Goal: Information Seeking & Learning: Learn about a topic

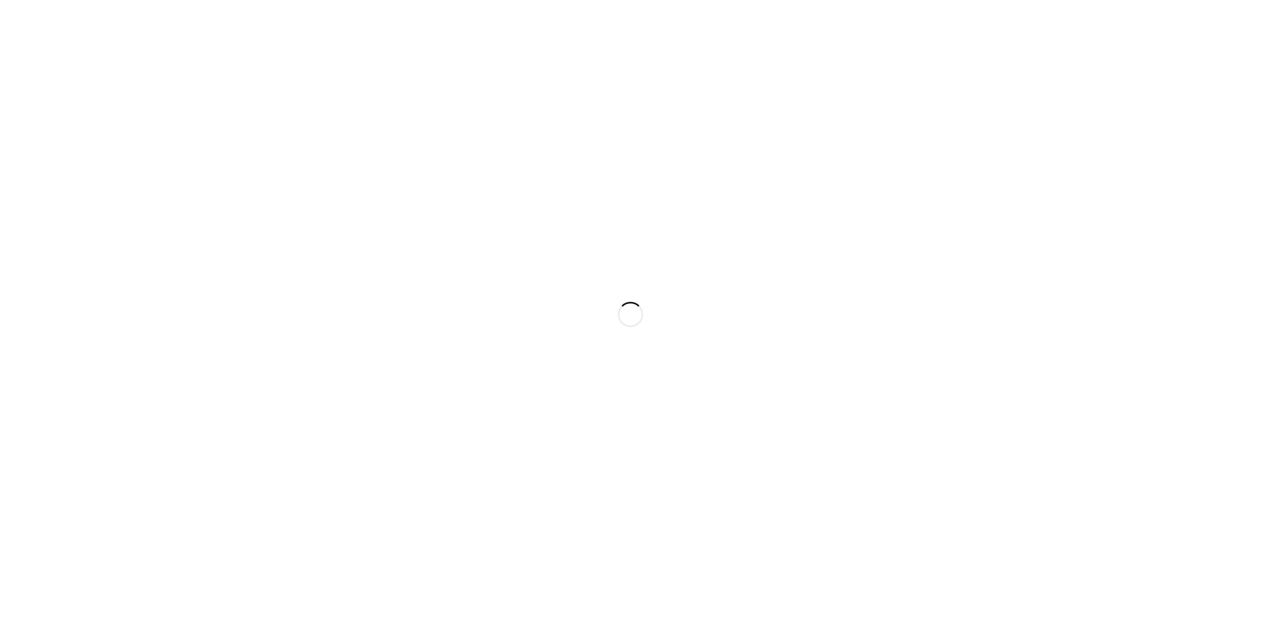
click at [993, 392] on div at bounding box center [630, 314] width 1261 height 629
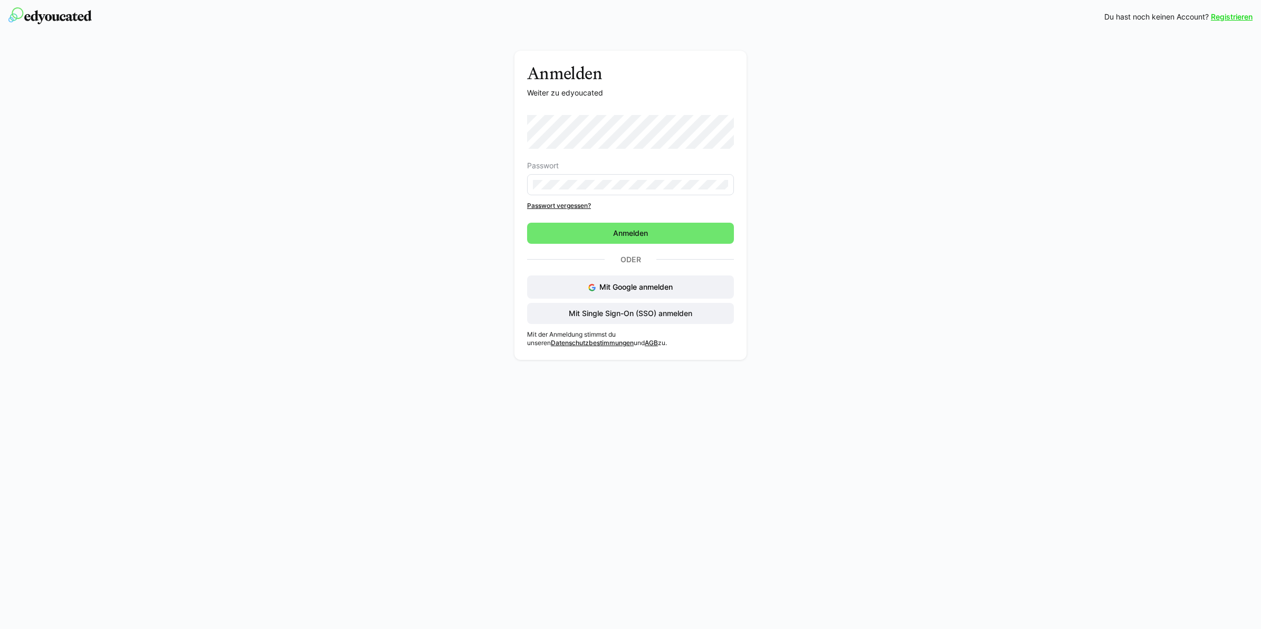
click at [740, 431] on div "Registrieren Du hast noch keinen Account? Registrieren Anmelden Weiter zu edyou…" at bounding box center [630, 314] width 1261 height 629
click at [1101, 209] on div "Anmelden Weiter zu edyoucated Passwort Passwort vergessen? Anmelden Oder Mit Go…" at bounding box center [630, 199] width 1261 height 331
click at [638, 310] on span "Mit Single Sign-On (SSO) anmelden" at bounding box center [630, 313] width 127 height 11
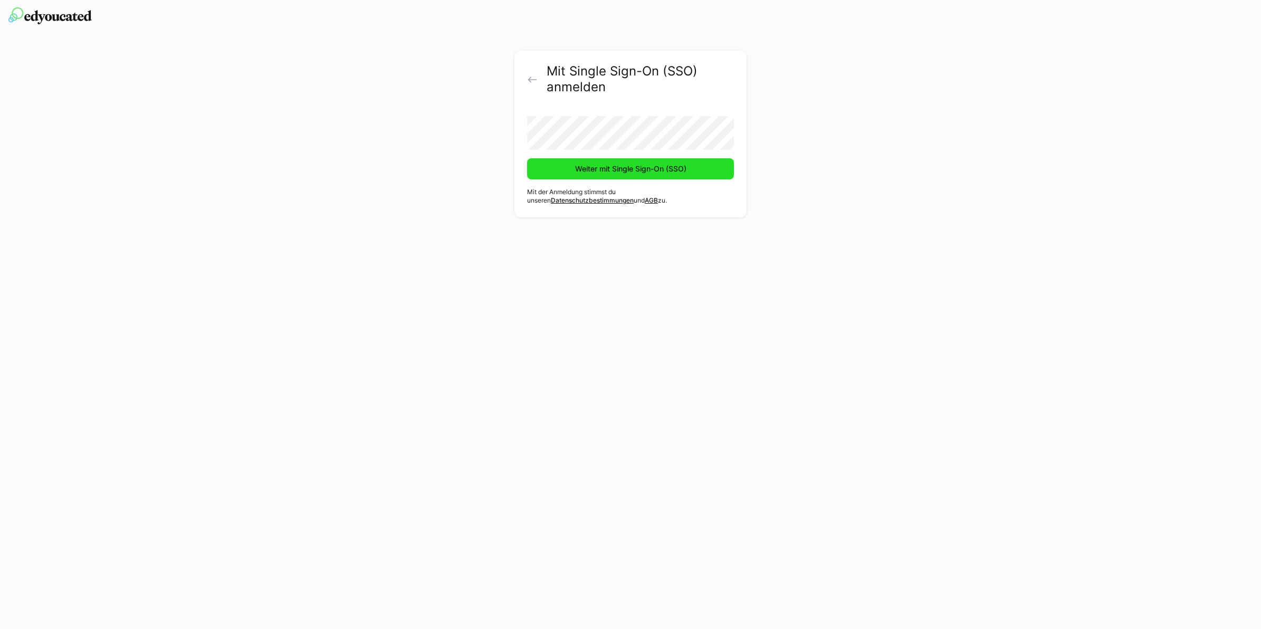
click at [619, 171] on span "Weiter mit Single Sign-On (SSO)" at bounding box center [630, 169] width 114 height 11
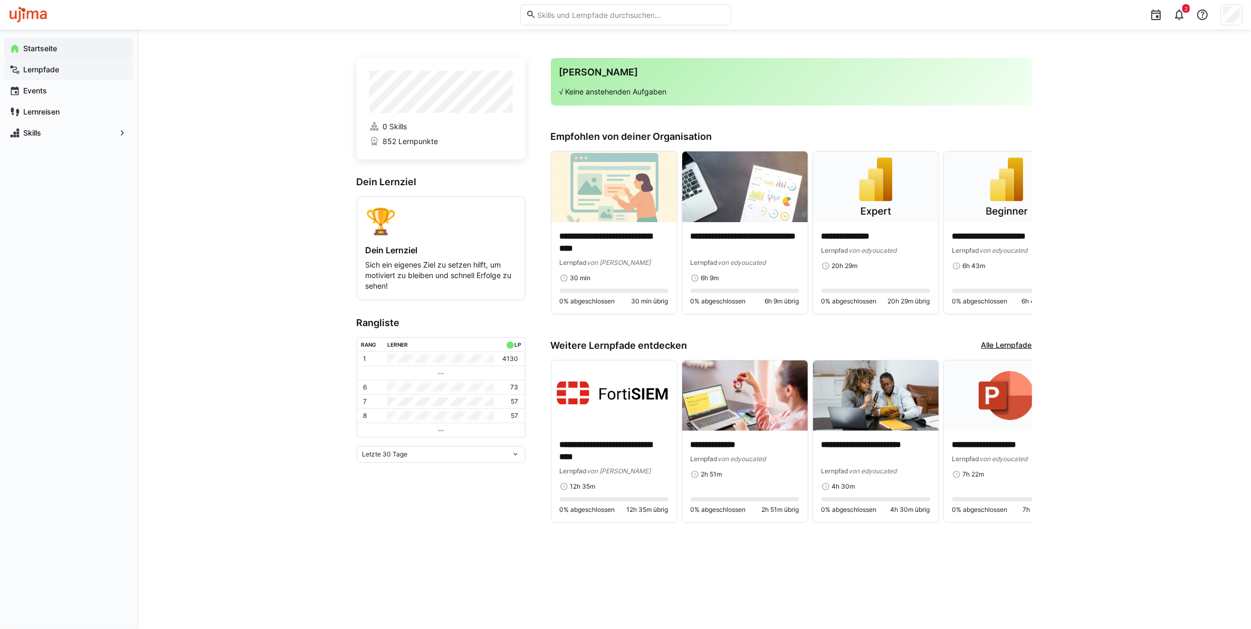
click at [0, 0] on app-navigation-label "Lernpfade" at bounding box center [0, 0] width 0 height 0
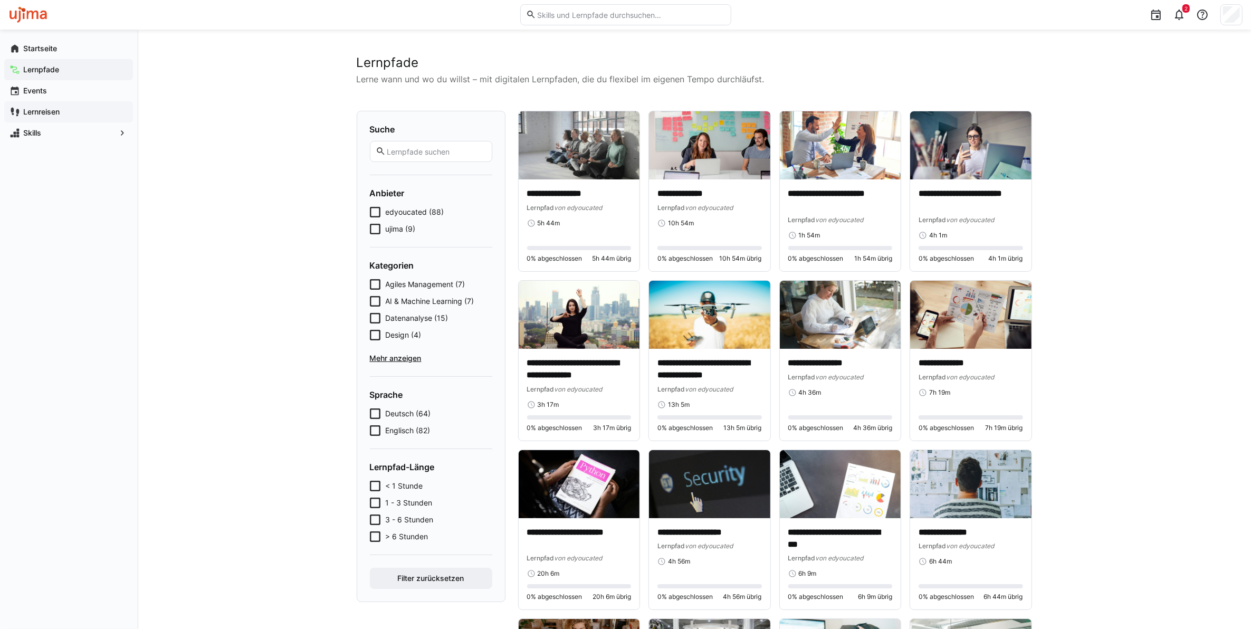
click at [47, 117] on span "Lernreisen" at bounding box center [75, 112] width 106 height 11
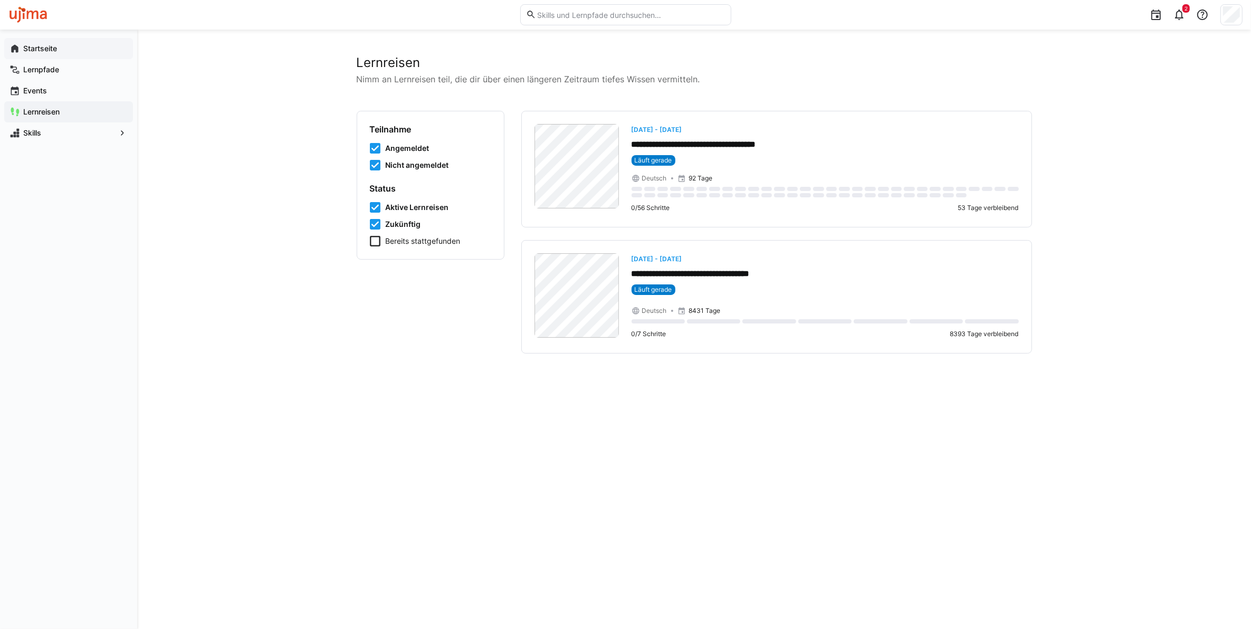
click at [35, 56] on div "Startseite" at bounding box center [68, 48] width 129 height 21
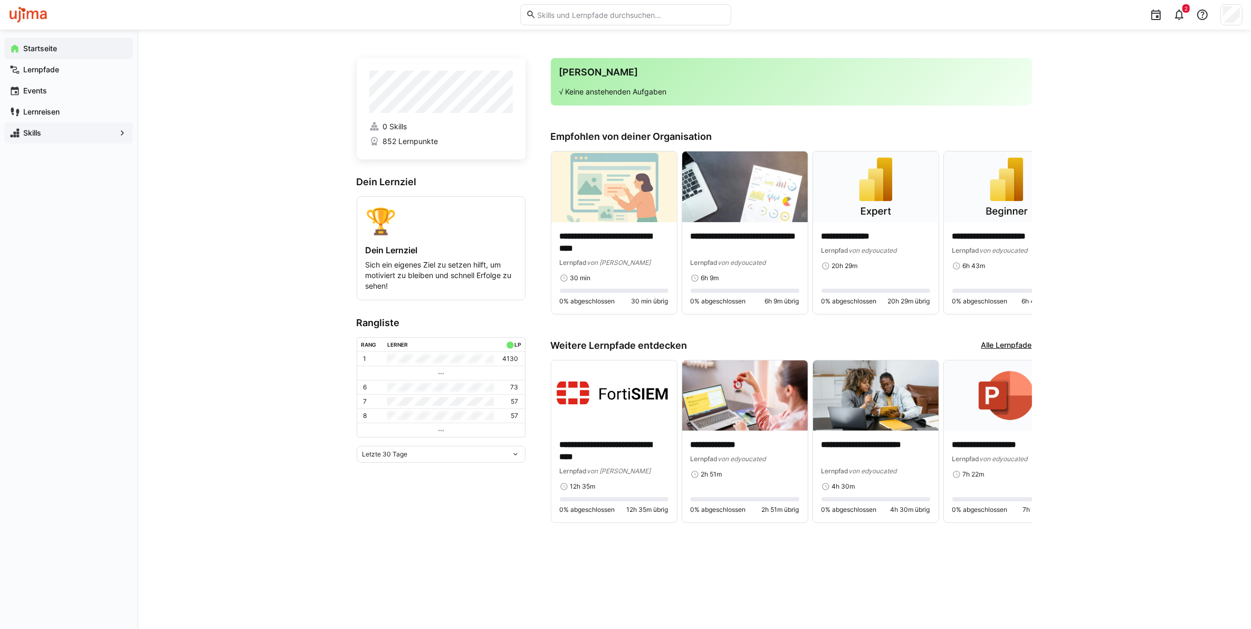
click at [69, 128] on span "Skills" at bounding box center [69, 133] width 94 height 11
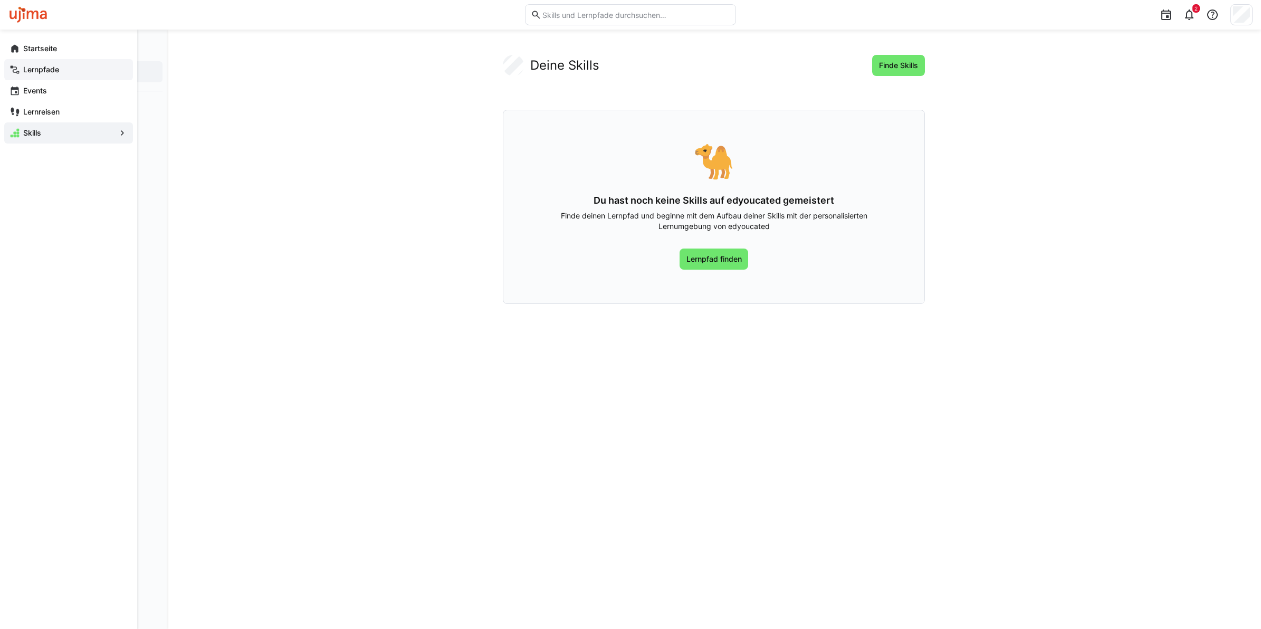
click at [49, 64] on span "Lernpfade" at bounding box center [75, 69] width 106 height 11
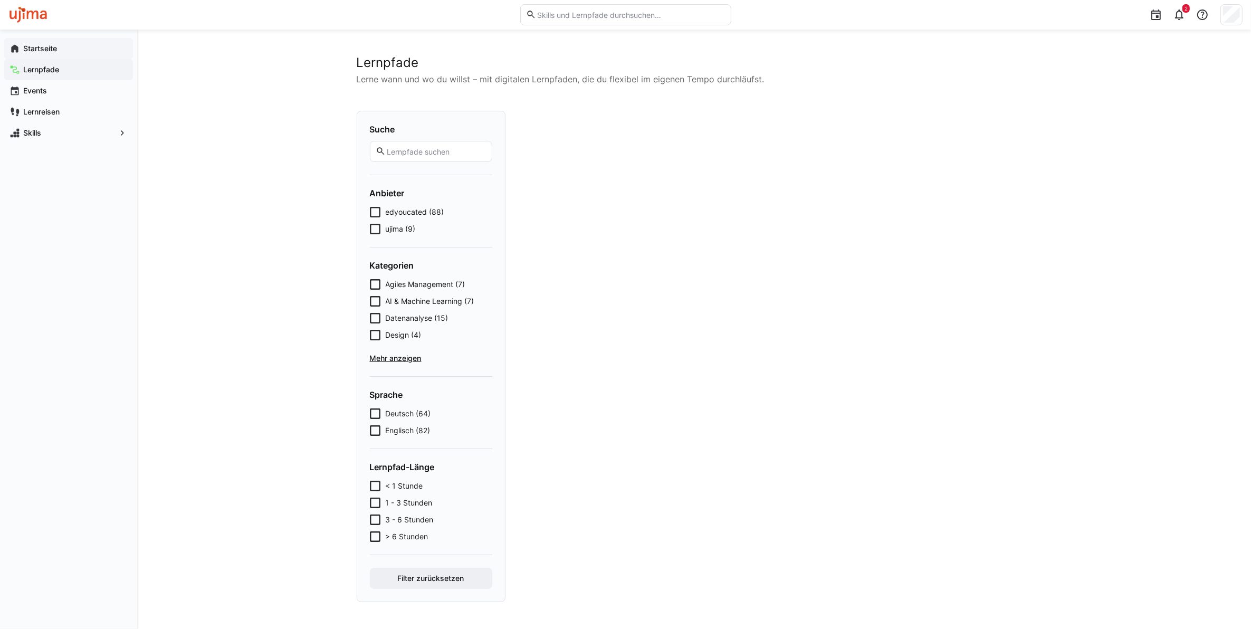
click at [48, 53] on span "Startseite" at bounding box center [75, 48] width 106 height 11
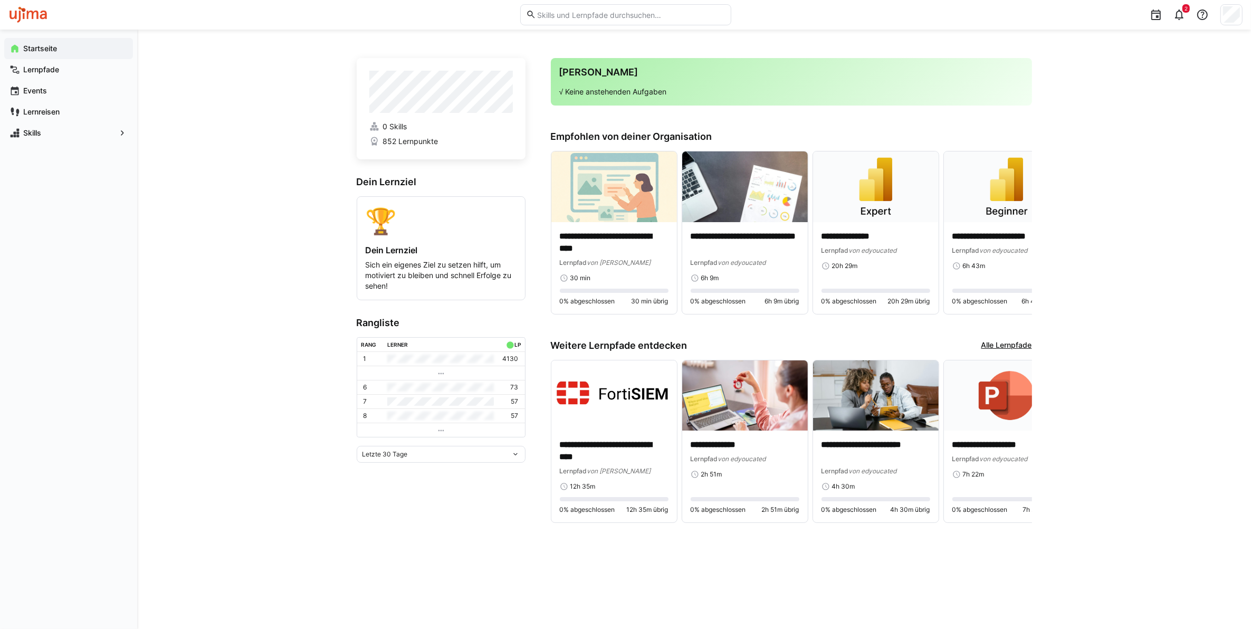
click at [426, 141] on span "852 Lernpunkte" at bounding box center [409, 141] width 55 height 11
click at [383, 254] on h4 "Dein Lernziel" at bounding box center [441, 250] width 151 height 11
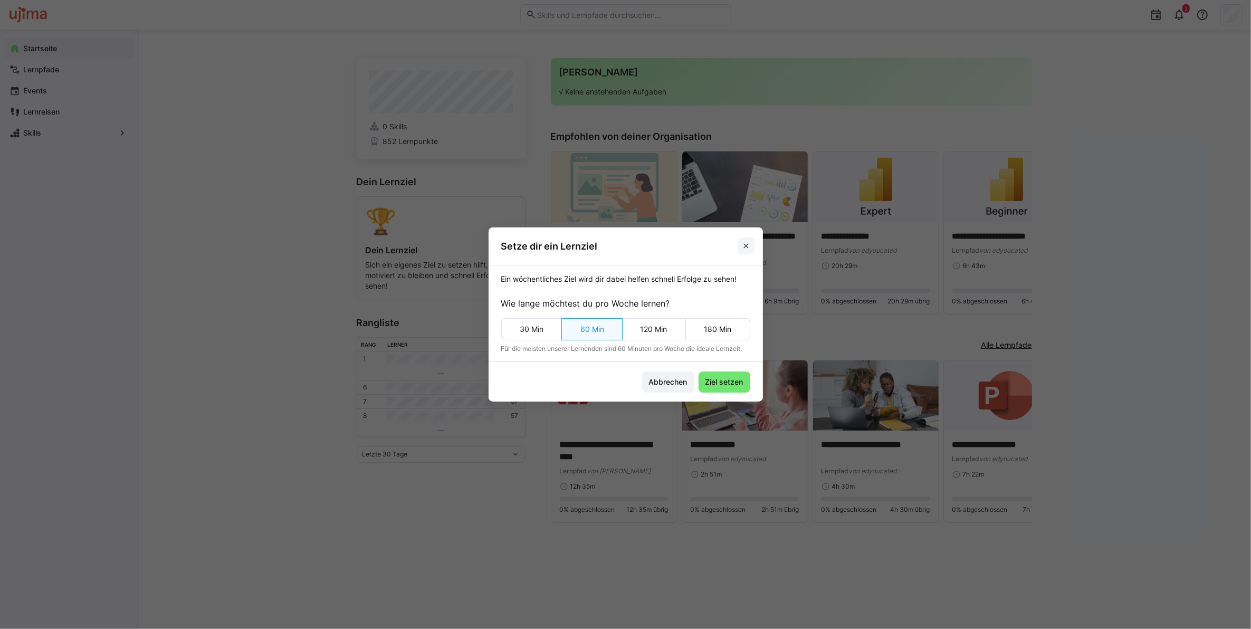
click at [752, 241] on span at bounding box center [745, 245] width 17 height 17
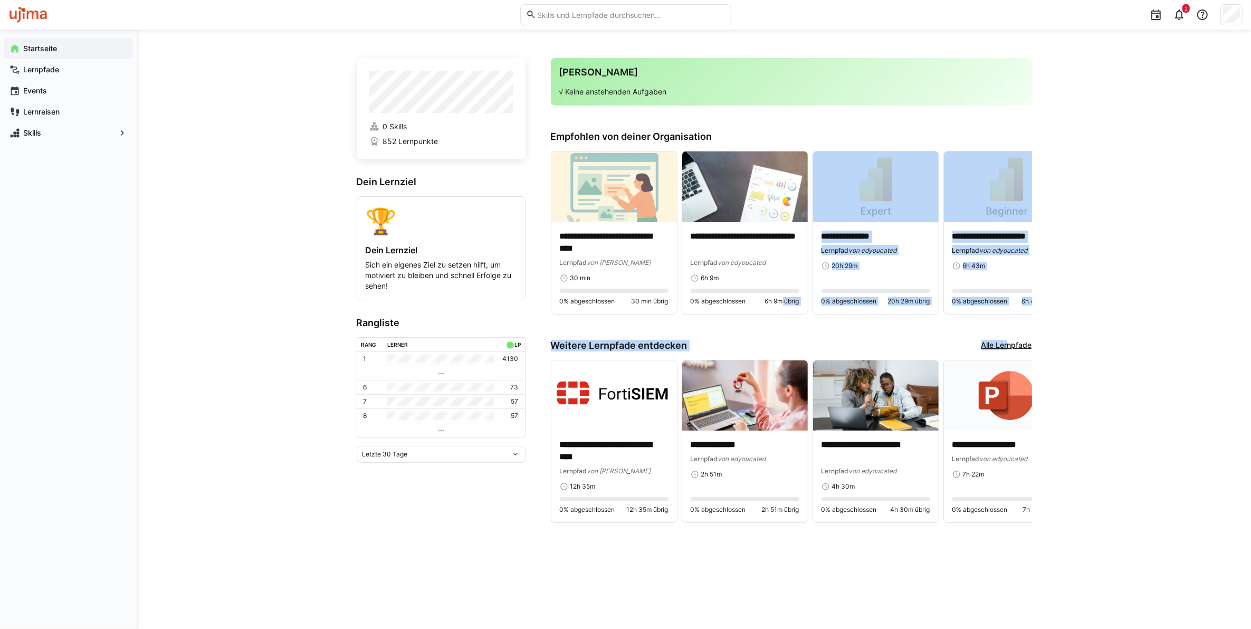
drag, startPoint x: 775, startPoint y: 315, endPoint x: 1006, endPoint y: 342, distance: 232.0
click at [1006, 342] on app-home-right "**********" at bounding box center [791, 297] width 481 height 478
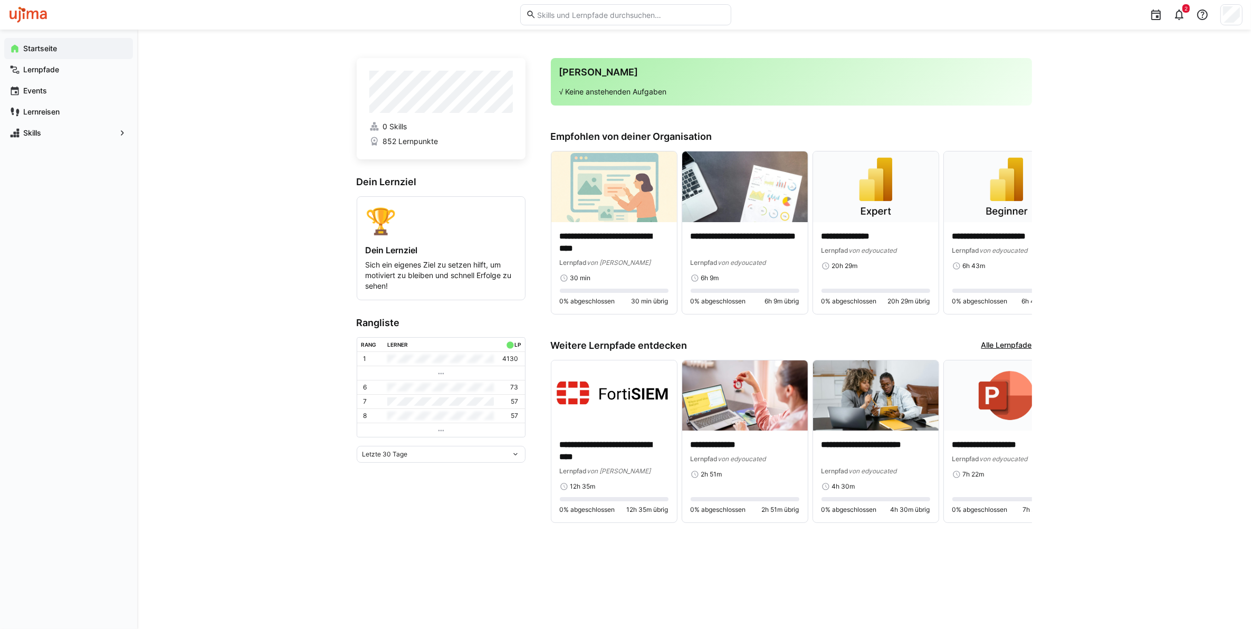
click at [576, 20] on eds-input at bounding box center [625, 14] width 211 height 21
click at [573, 14] on input "text" at bounding box center [630, 14] width 189 height 9
type input "ö"
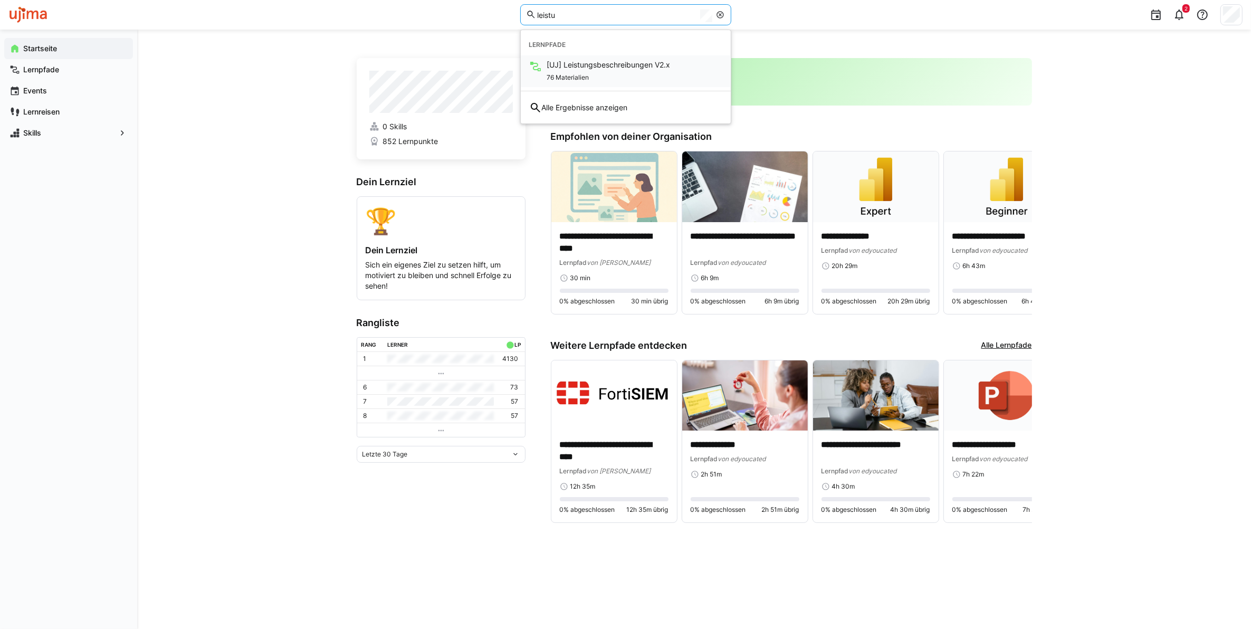
type input "leistu"
click at [575, 56] on div "[UJ] Leistungsbeschreibungen V2.x 76 Materialien" at bounding box center [626, 71] width 210 height 32
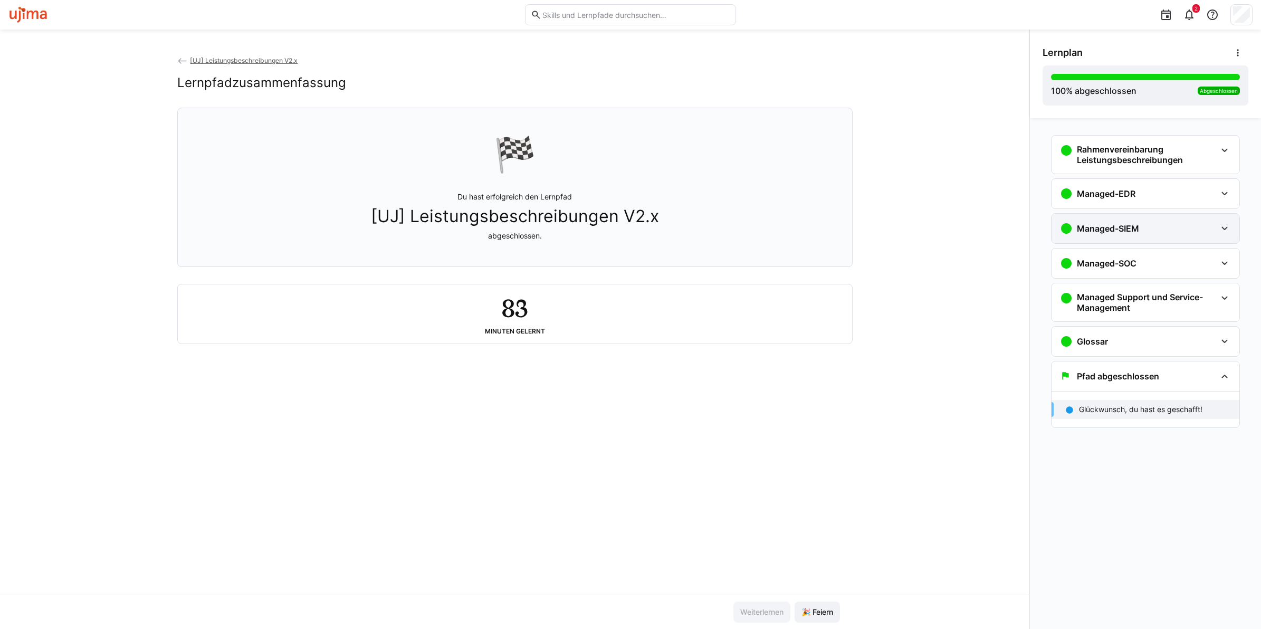
click at [1226, 229] on eds-icon at bounding box center [1224, 228] width 13 height 13
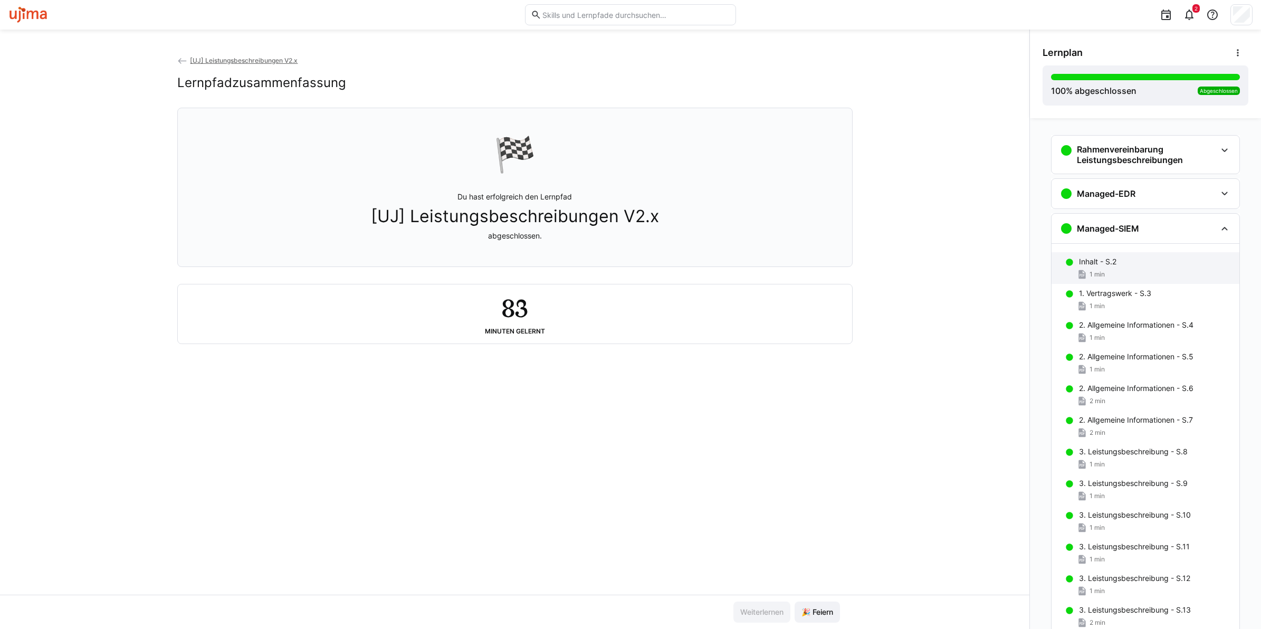
click at [1088, 260] on p "Inhalt - S.2" at bounding box center [1097, 261] width 37 height 11
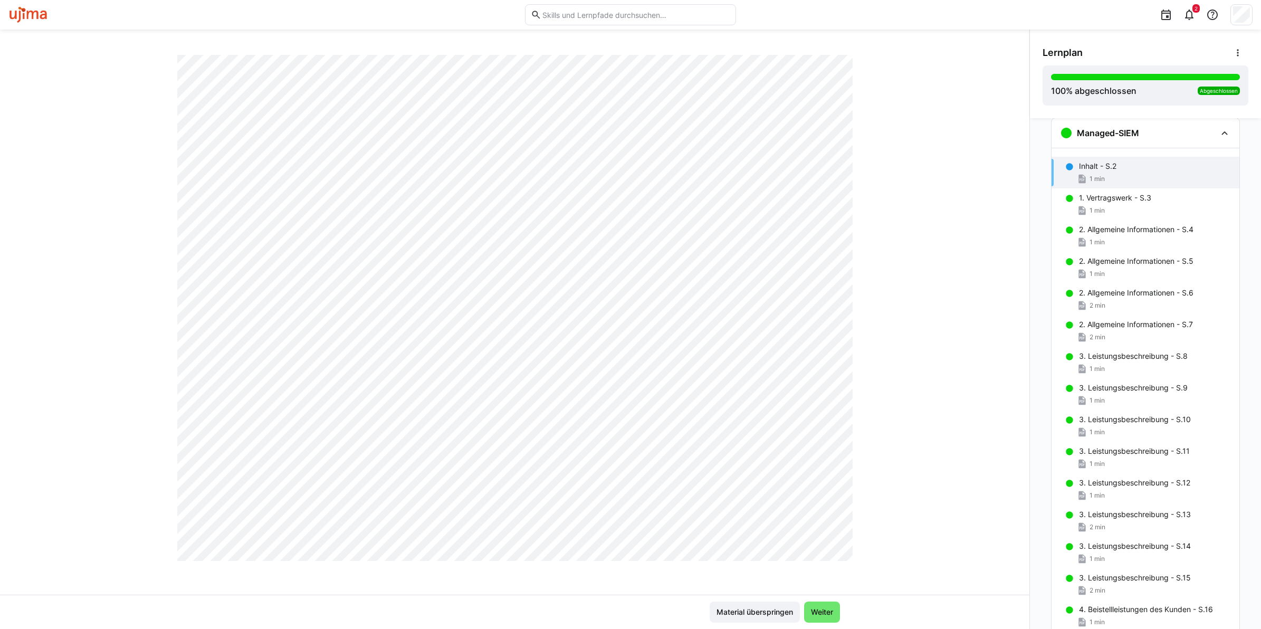
scroll to position [478, 0]
click at [1167, 202] on div "1. Vertragswerk - S.3" at bounding box center [1155, 198] width 152 height 11
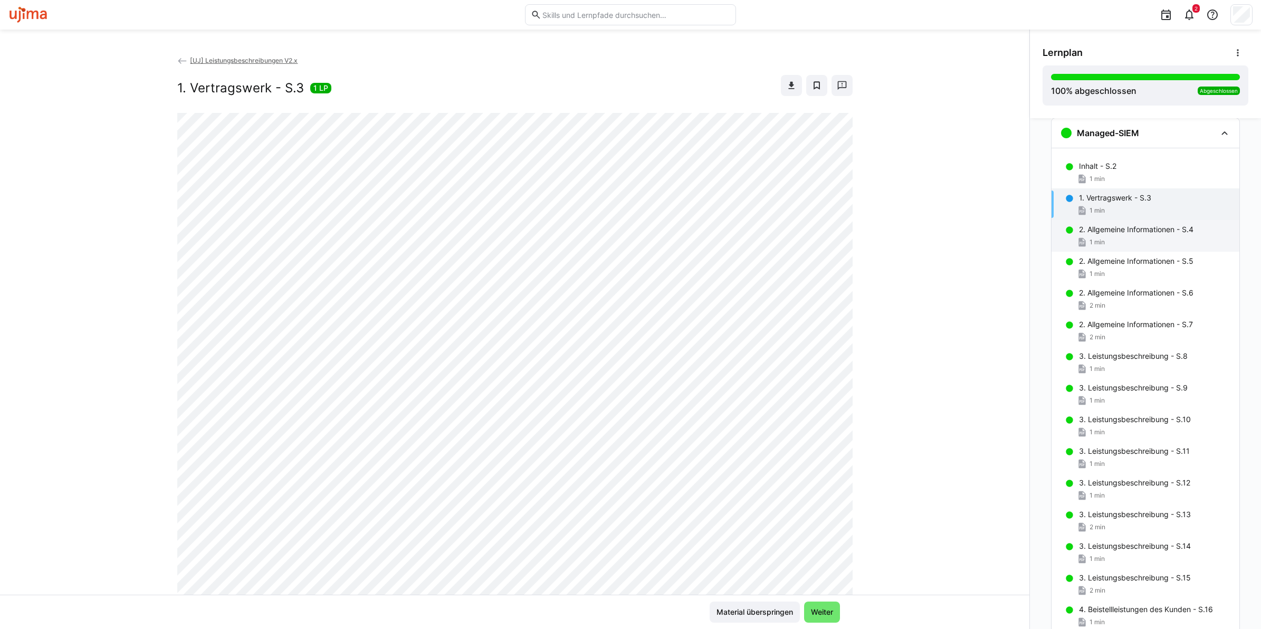
click at [1145, 235] on p "2. Allgemeine Informationen - S.4" at bounding box center [1136, 229] width 114 height 11
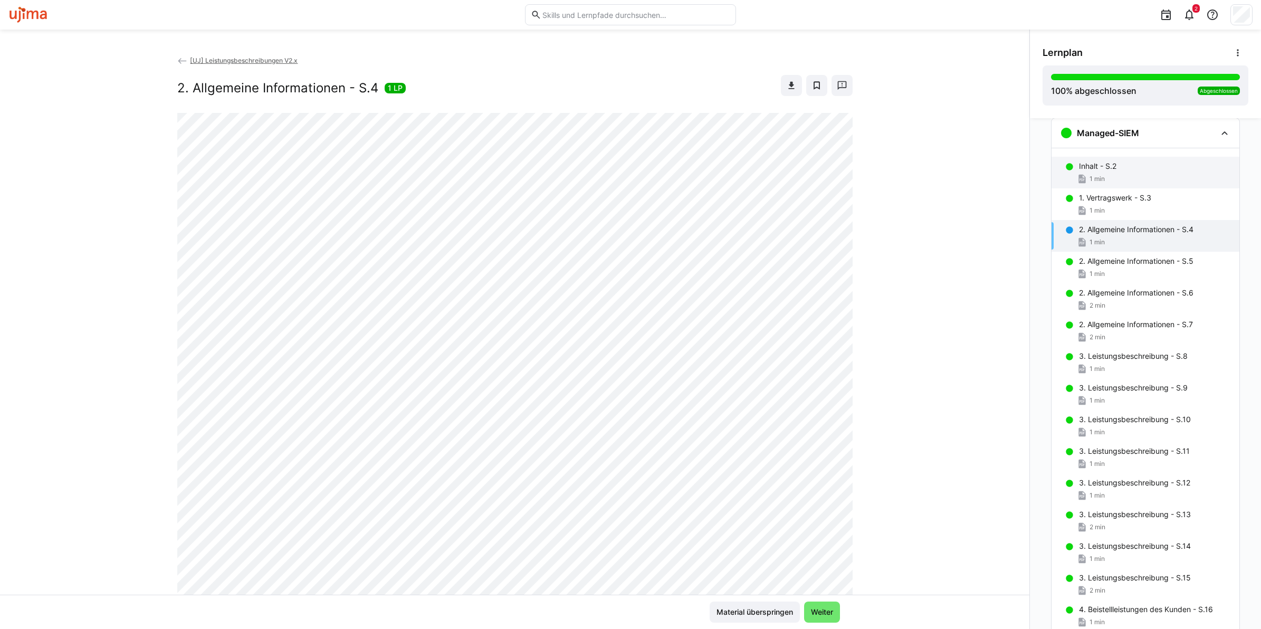
click at [1138, 160] on div "Inhalt - S.2 1 min" at bounding box center [1145, 173] width 188 height 32
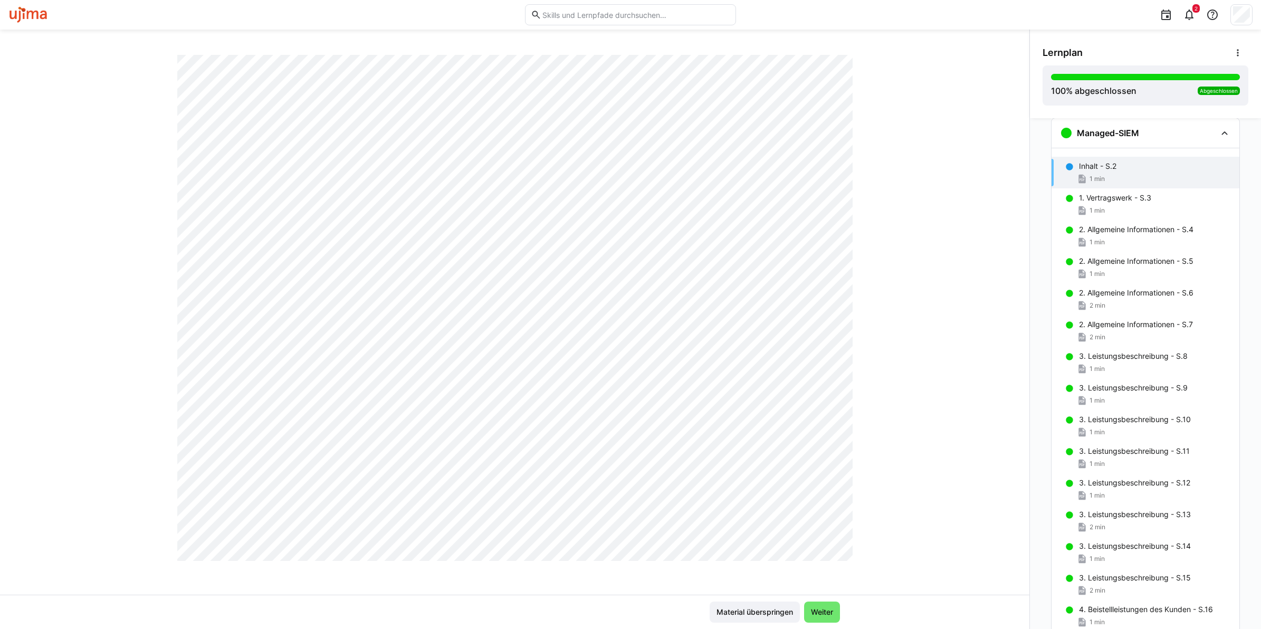
scroll to position [132, 0]
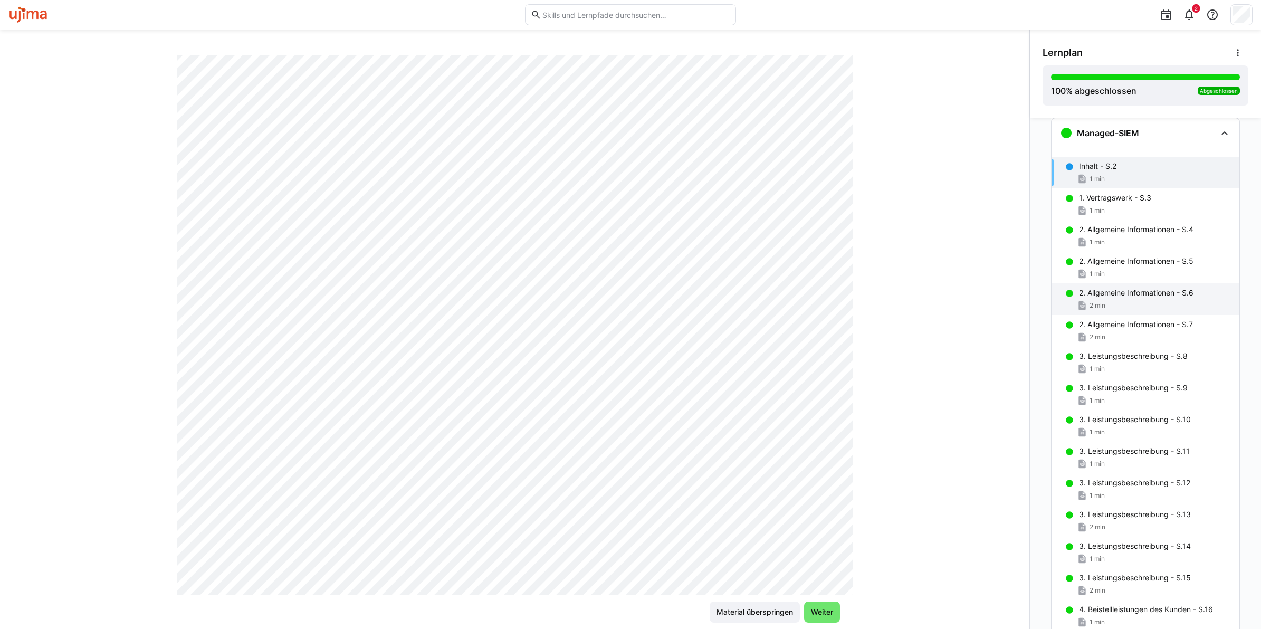
click at [1116, 306] on div "2 min" at bounding box center [1155, 305] width 152 height 11
click at [1117, 338] on div "2 min" at bounding box center [1155, 337] width 152 height 11
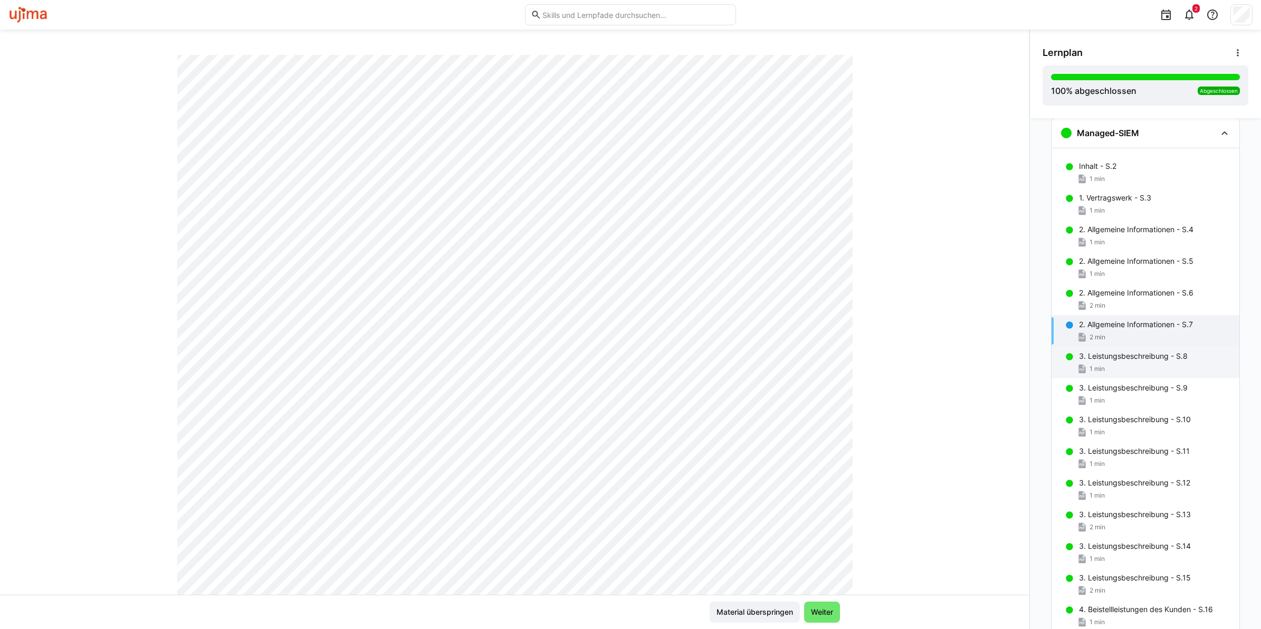
click at [1124, 357] on p "3. Leistungsbeschreibung - S.8" at bounding box center [1133, 356] width 109 height 11
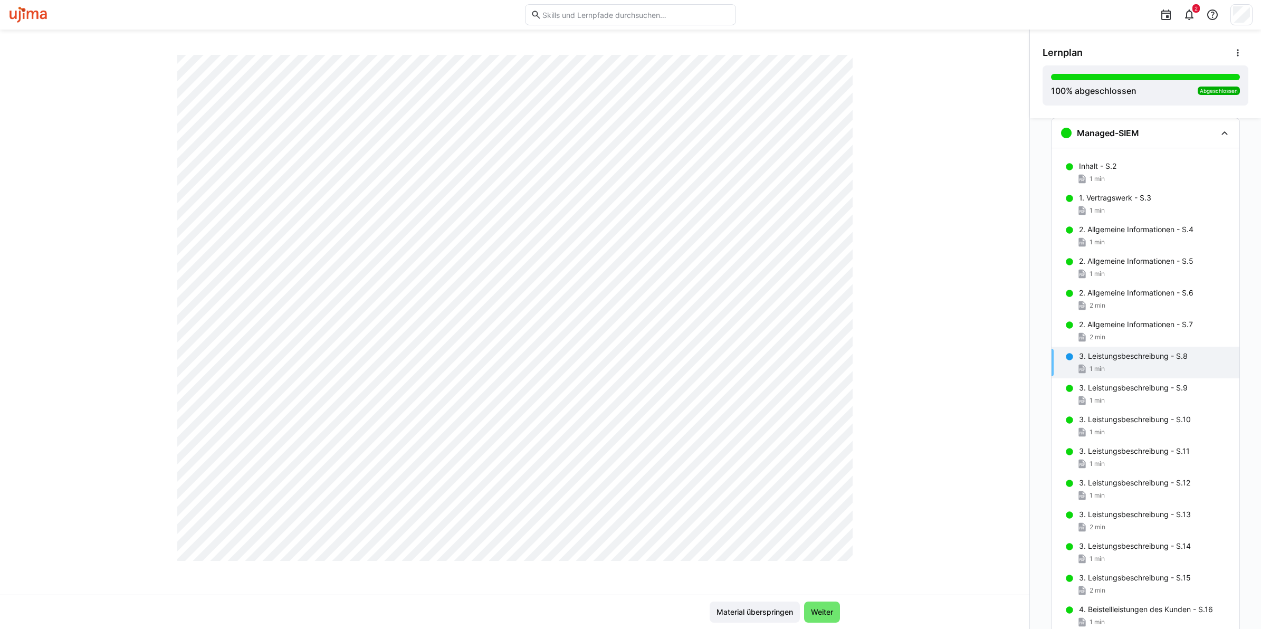
scroll to position [478, 0]
click at [1080, 388] on p "3. Leistungsbeschreibung - S.9" at bounding box center [1133, 387] width 109 height 11
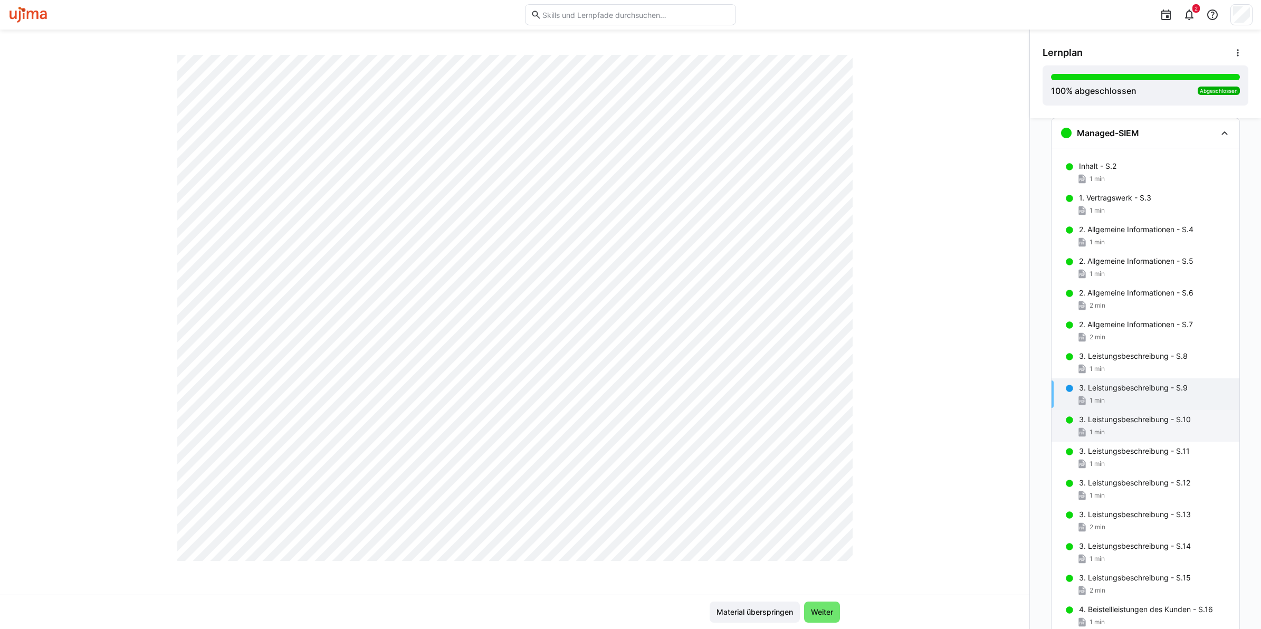
click at [1094, 424] on p "3. Leistungsbeschreibung - S.10" at bounding box center [1135, 419] width 112 height 11
click at [1091, 178] on span "1 min" at bounding box center [1096, 179] width 15 height 8
click at [1092, 178] on span "1 min" at bounding box center [1096, 179] width 15 height 8
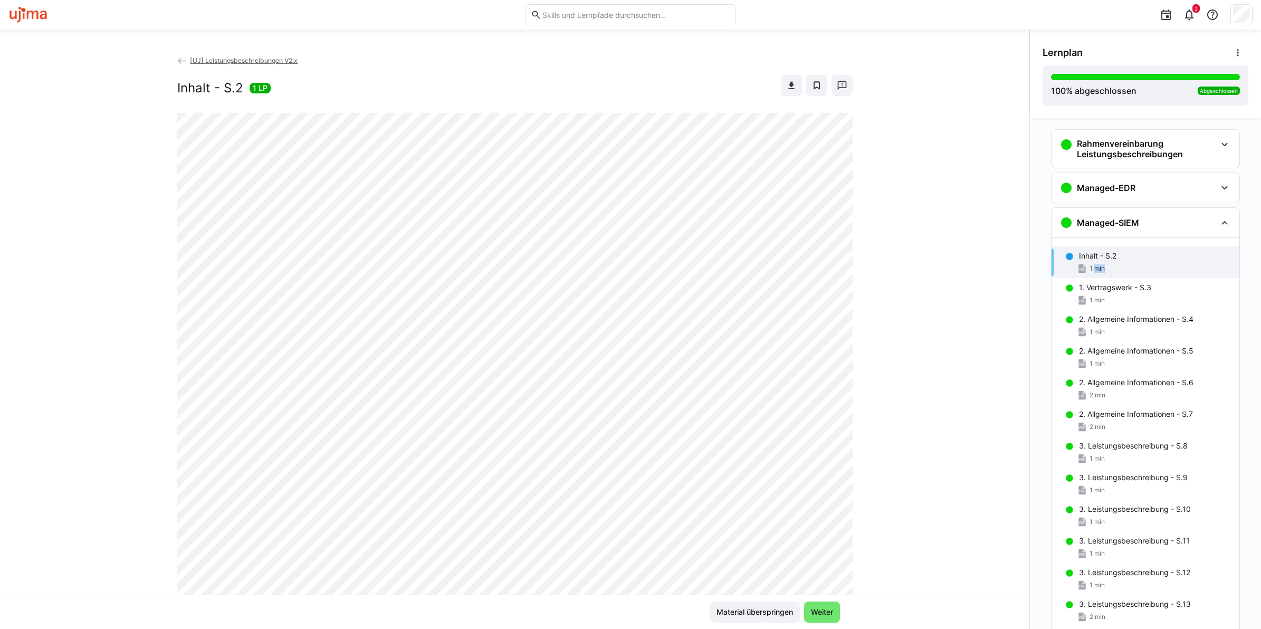
scroll to position [0, 0]
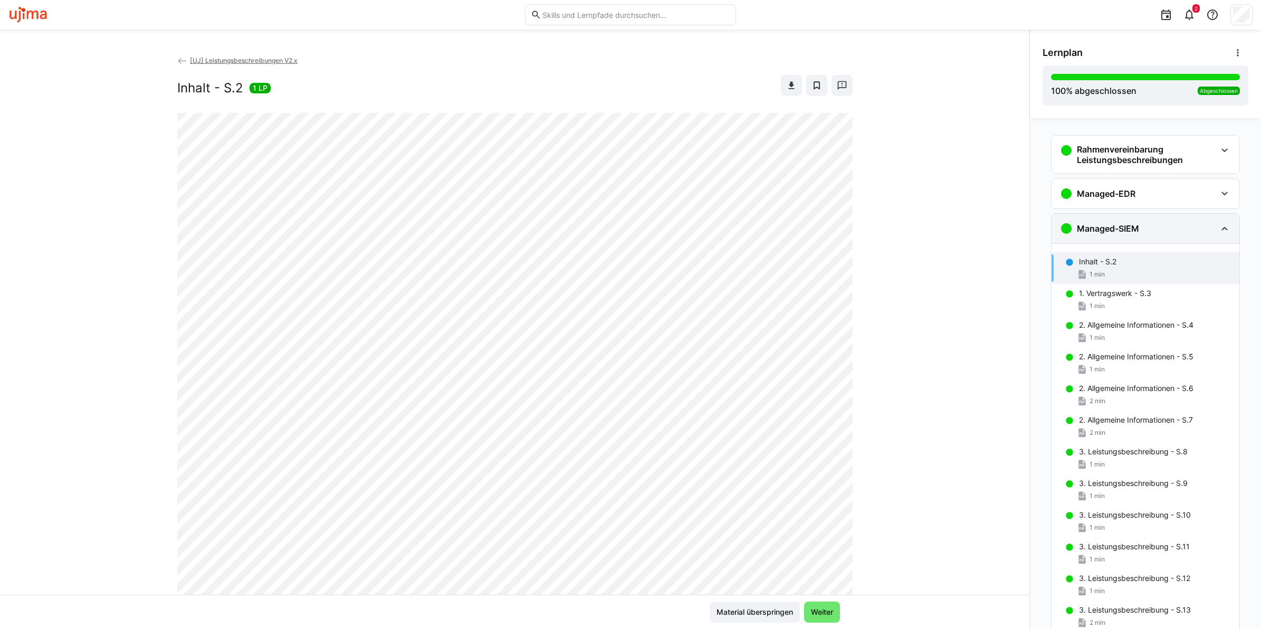
click at [1230, 228] on div "Managed-SIEM" at bounding box center [1145, 229] width 188 height 30
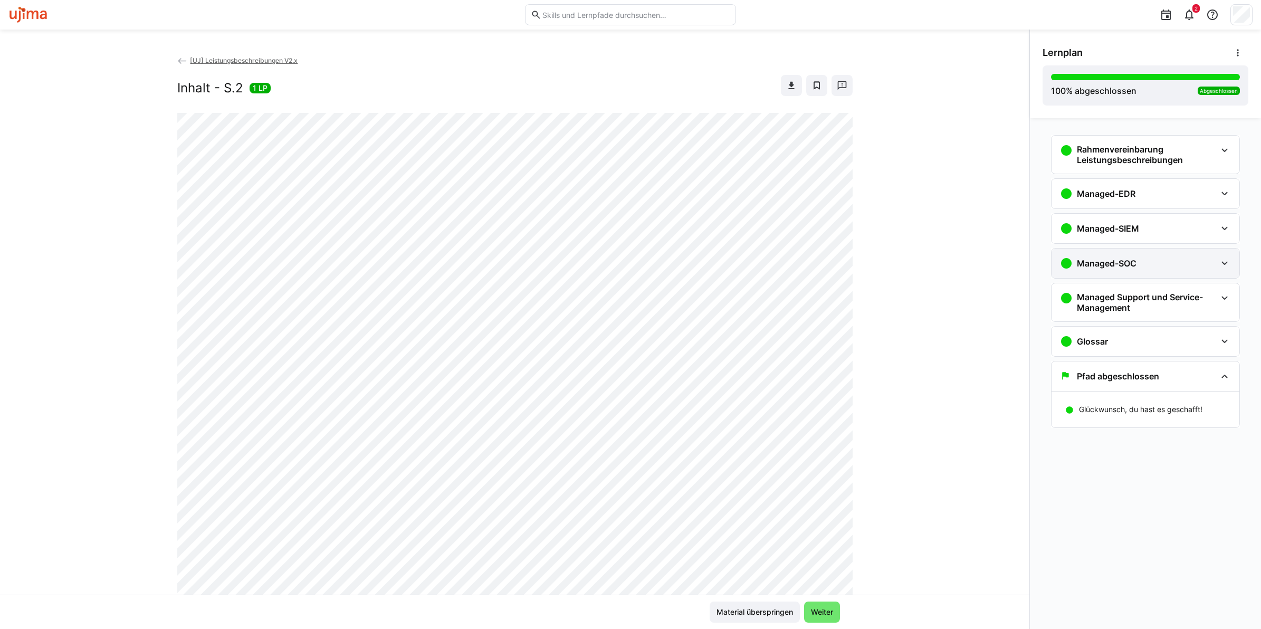
click at [1222, 261] on eds-icon at bounding box center [1224, 263] width 13 height 13
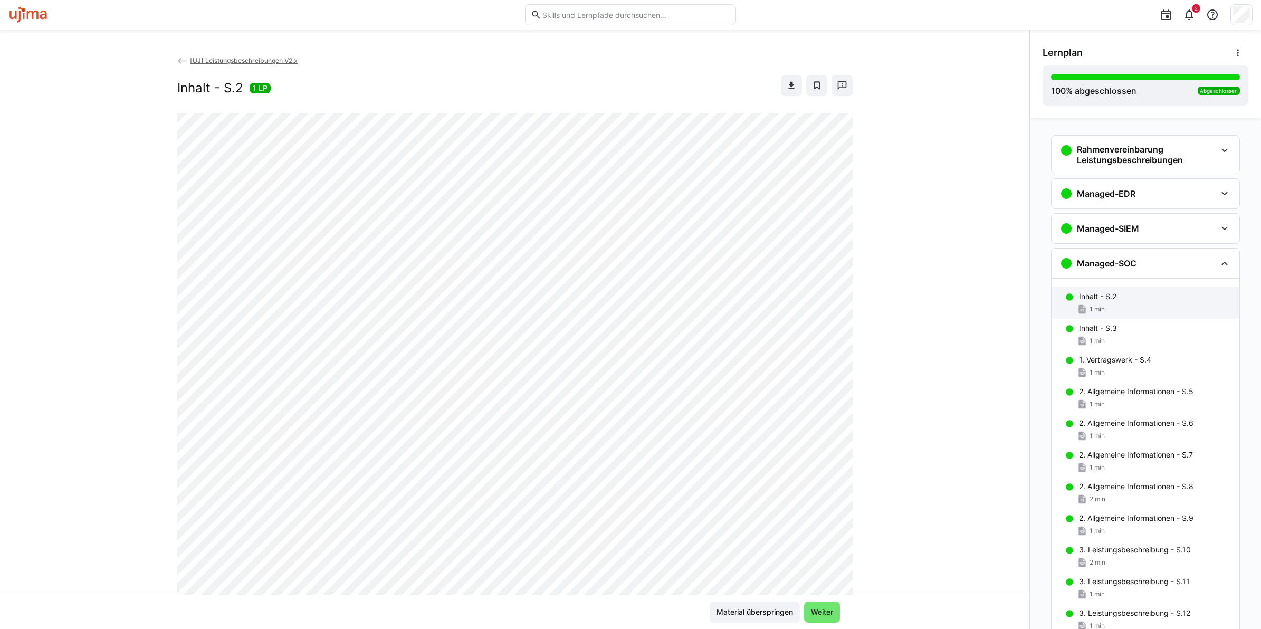
click at [1169, 287] on div "Inhalt - S.2 1 min" at bounding box center [1145, 303] width 188 height 32
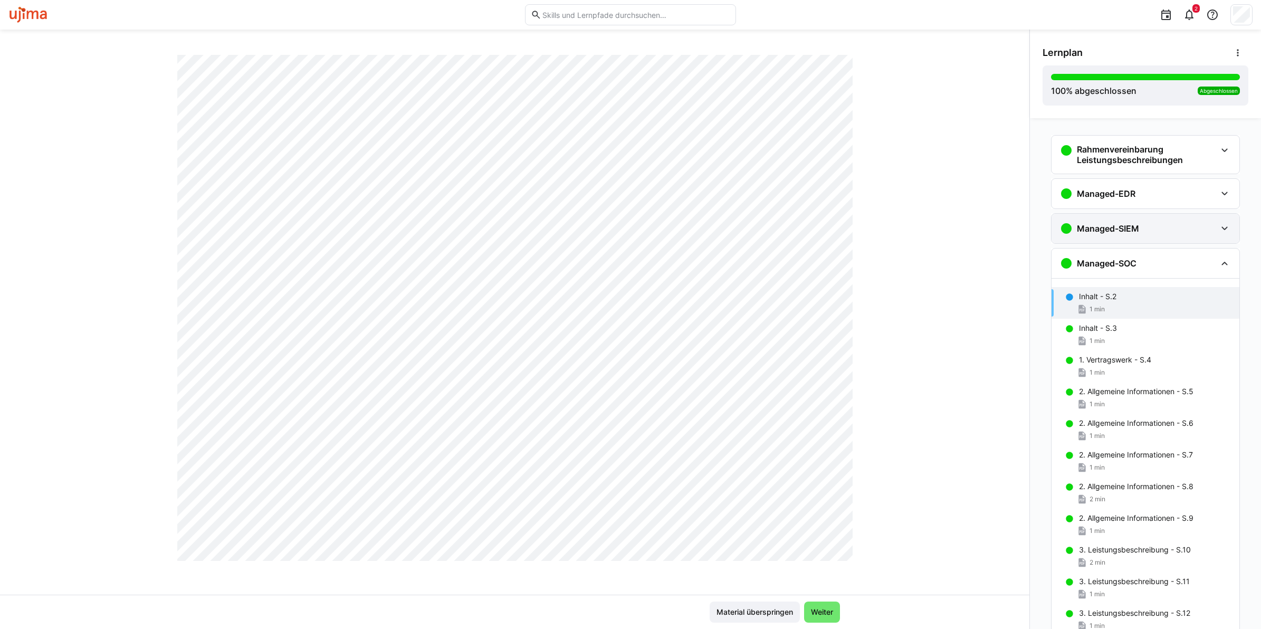
click at [1168, 232] on div "Managed-SIEM" at bounding box center [1138, 228] width 156 height 13
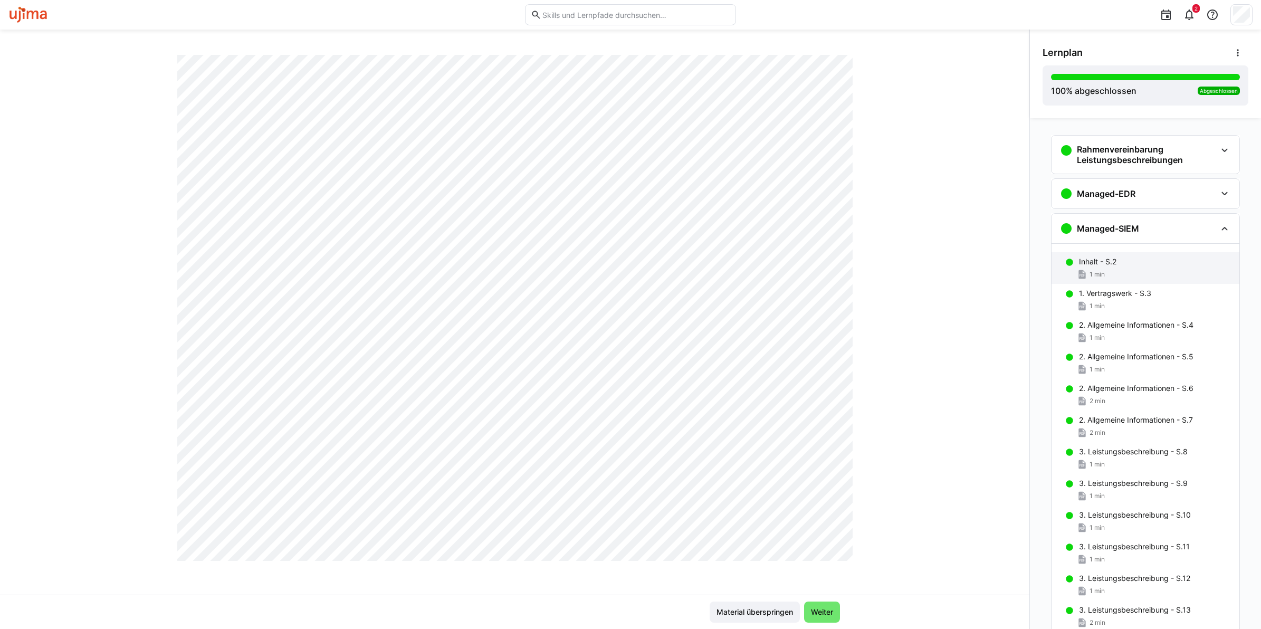
click at [1138, 272] on div "1 min" at bounding box center [1155, 274] width 152 height 11
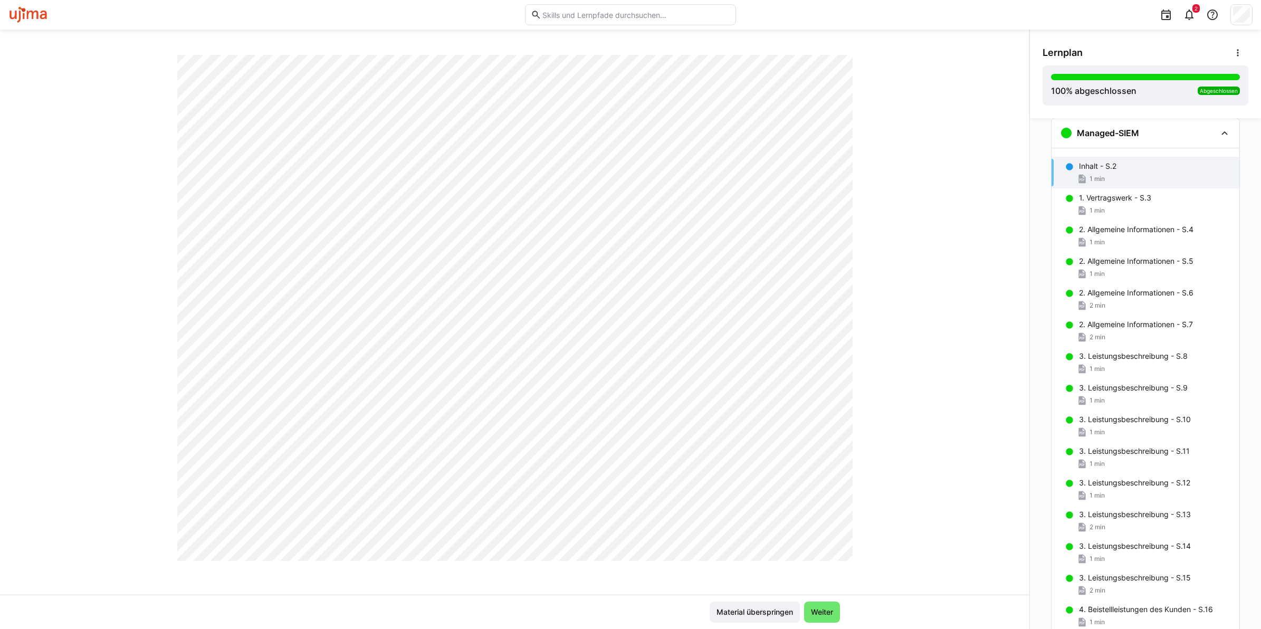
scroll to position [478, 0]
click at [1100, 446] on p "3. Leistungsbeschreibung - S.11" at bounding box center [1134, 451] width 111 height 11
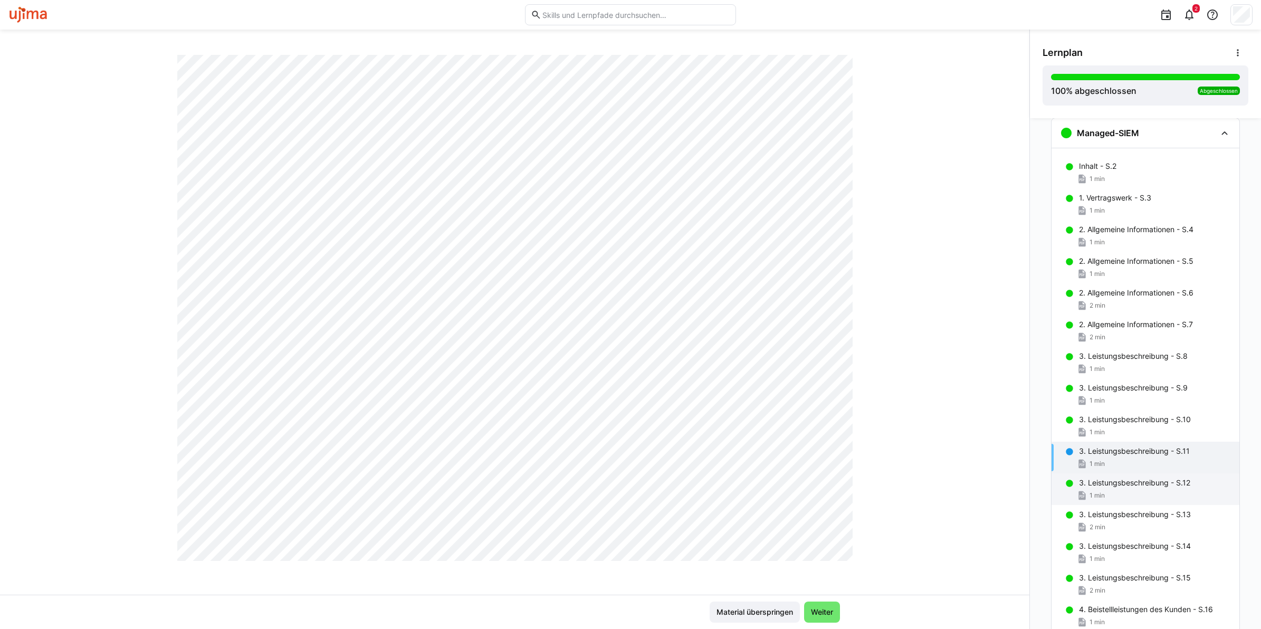
click at [1106, 488] on p "3. Leistungsbeschreibung - S.12" at bounding box center [1134, 482] width 111 height 11
click at [1108, 503] on div "3. Leistungsbeschreibung - S.12 1 min" at bounding box center [1145, 489] width 188 height 32
click at [1111, 511] on p "3. Leistungsbeschreibung - S.13" at bounding box center [1135, 514] width 112 height 11
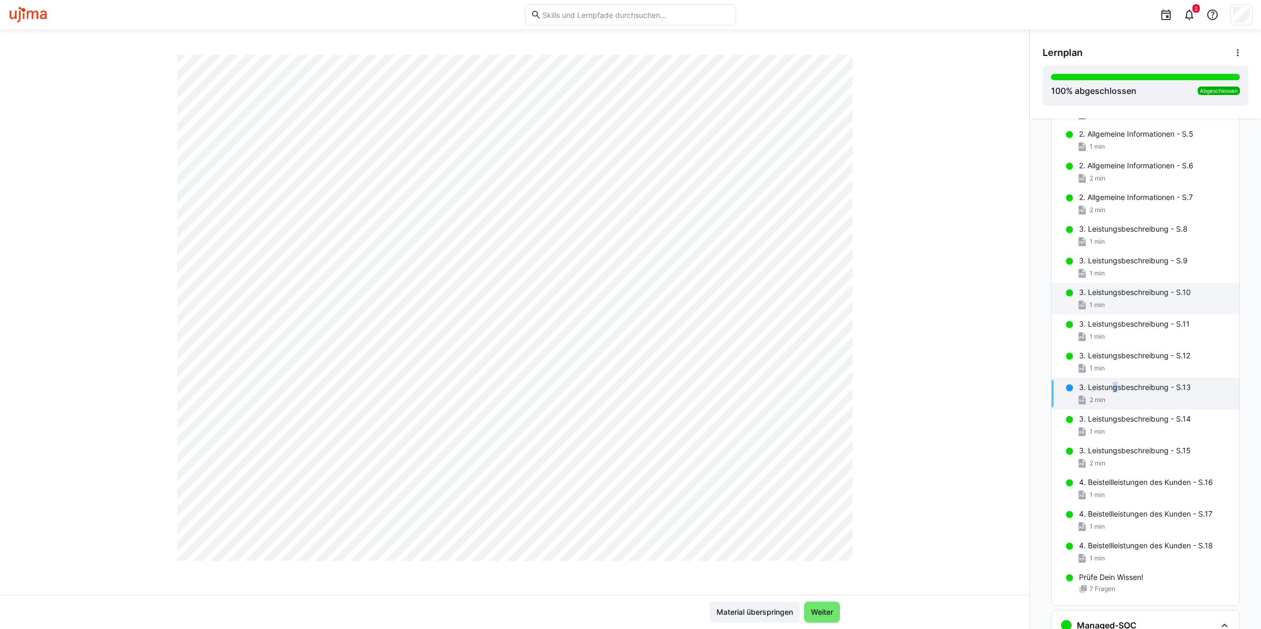
scroll to position [462, 0]
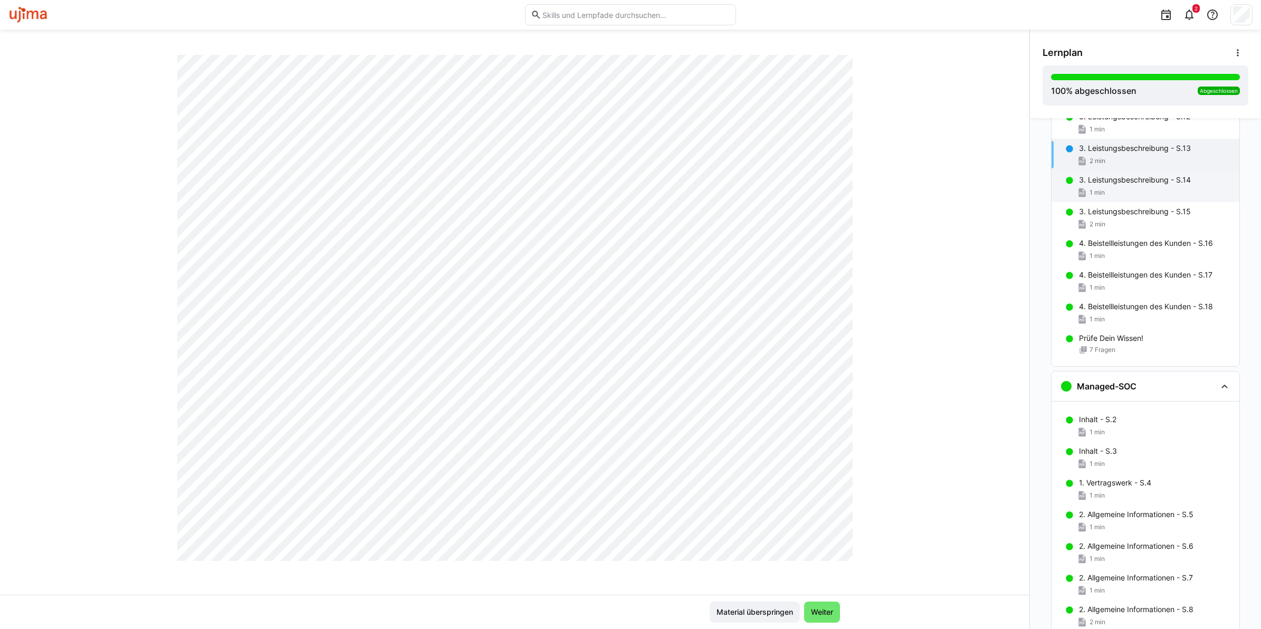
click at [1125, 185] on p "3. Leistungsbeschreibung - S.14" at bounding box center [1135, 180] width 112 height 11
click at [1132, 212] on p "3. Leistungsbeschreibung - S.15" at bounding box center [1135, 211] width 112 height 11
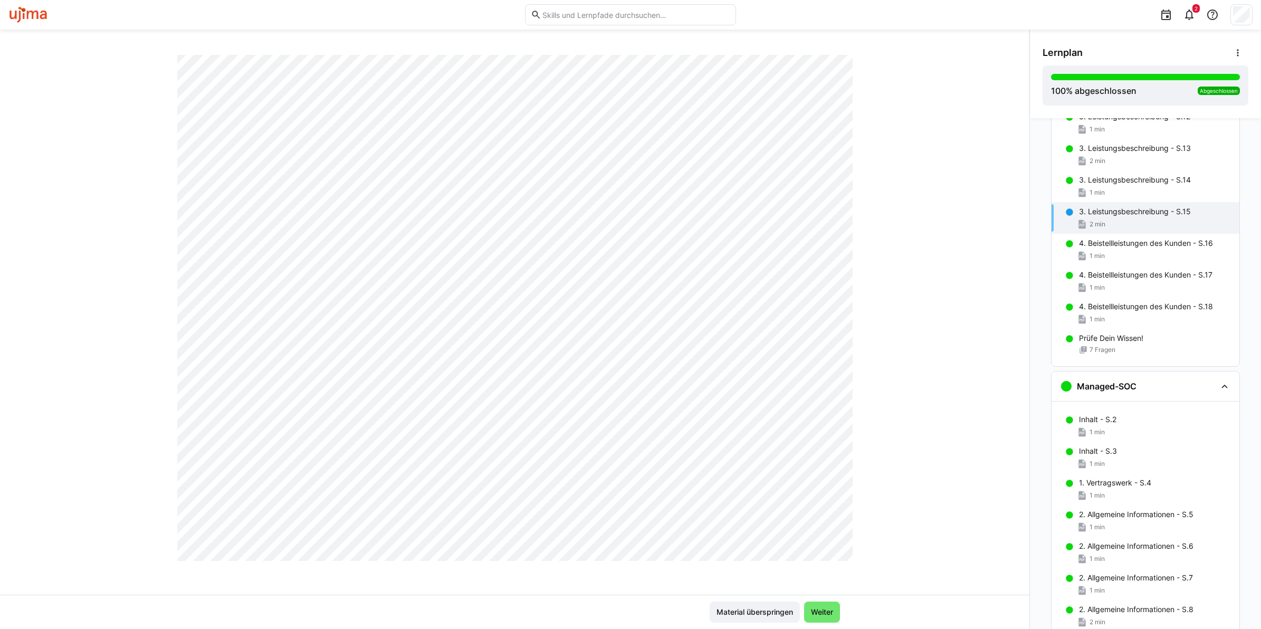
scroll to position [0, 0]
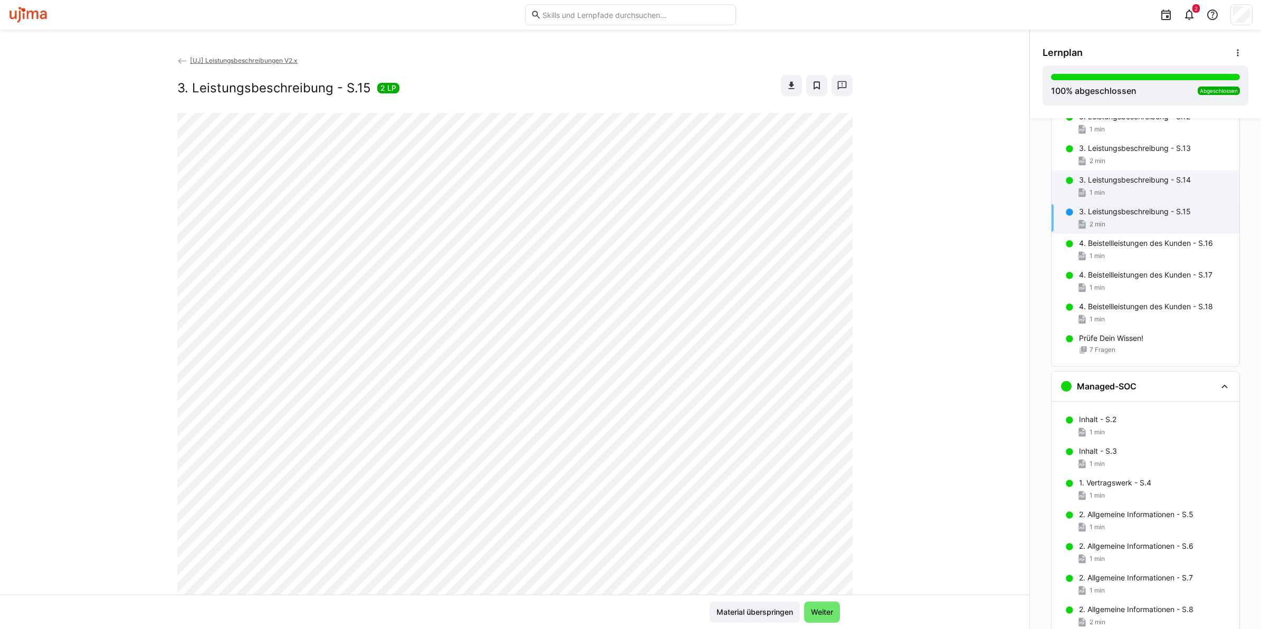
click at [1140, 189] on div "1 min" at bounding box center [1155, 192] width 152 height 11
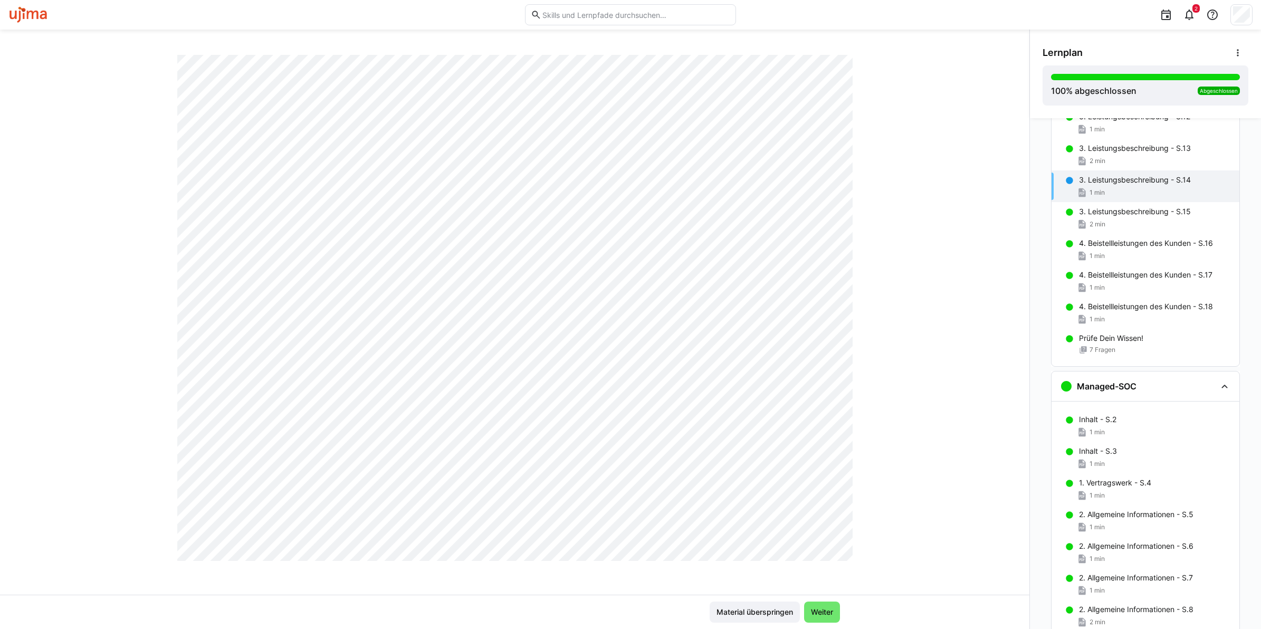
scroll to position [396, 0]
click at [1137, 253] on div "1 min" at bounding box center [1155, 256] width 152 height 11
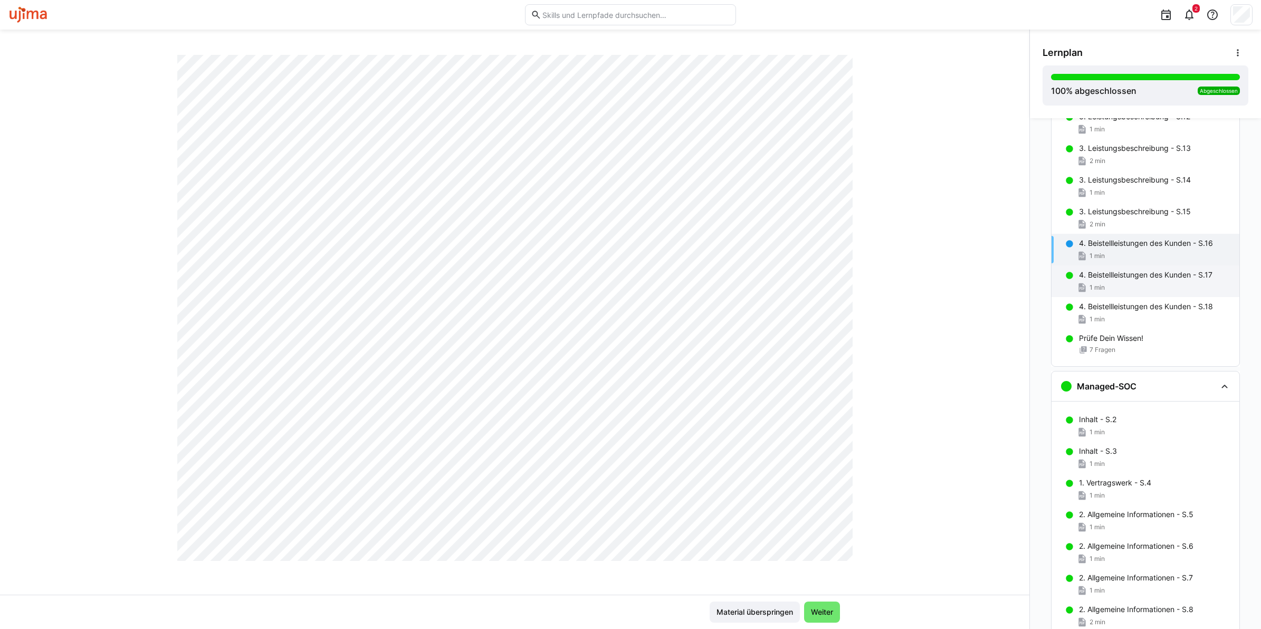
click at [1173, 279] on p "4. Beistellleistungen des Kunden - S.17" at bounding box center [1145, 275] width 133 height 11
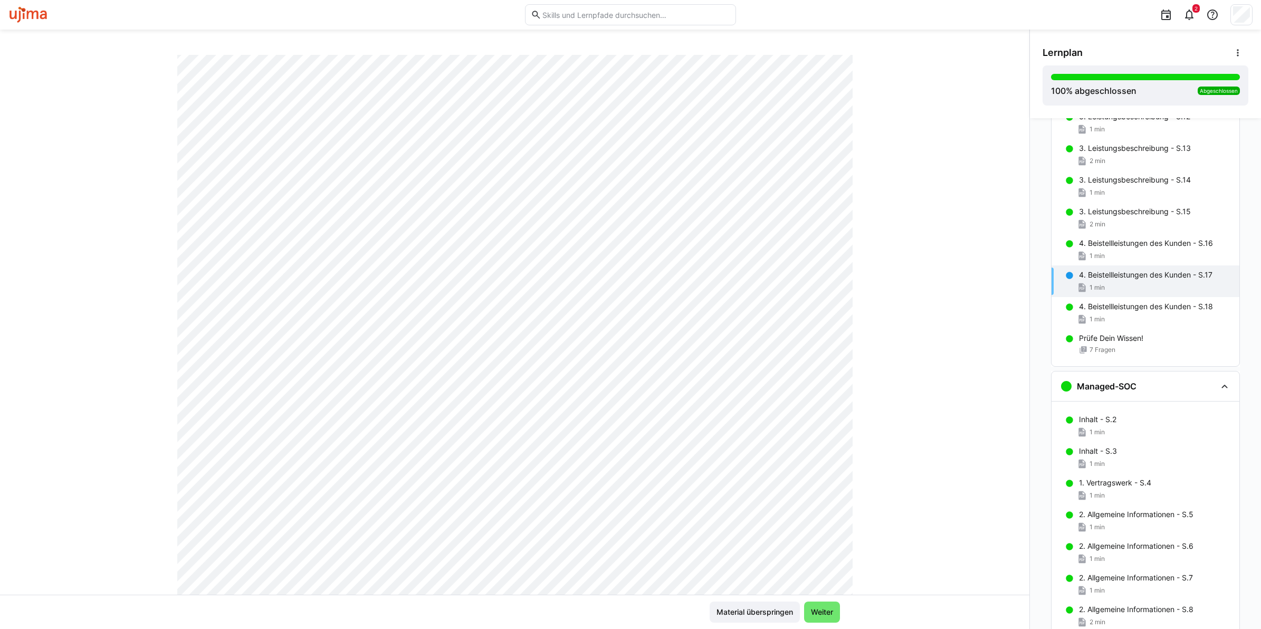
scroll to position [0, 0]
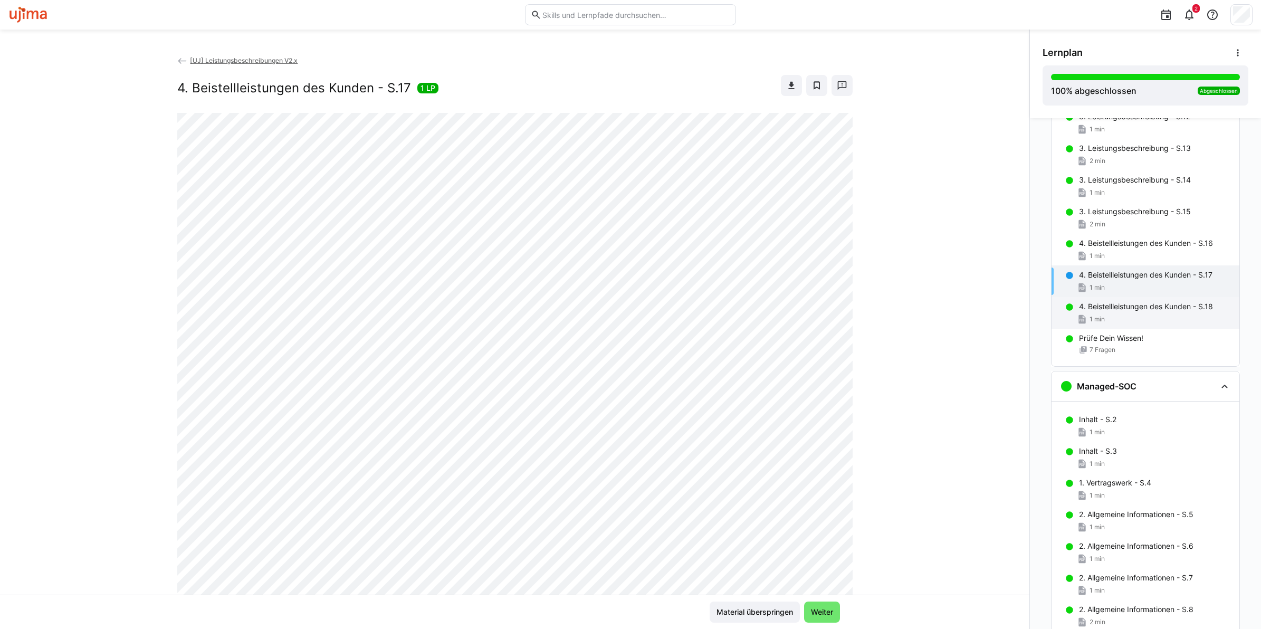
click at [1111, 310] on p "4. Beistellleistungen des Kunden - S.18" at bounding box center [1146, 306] width 134 height 11
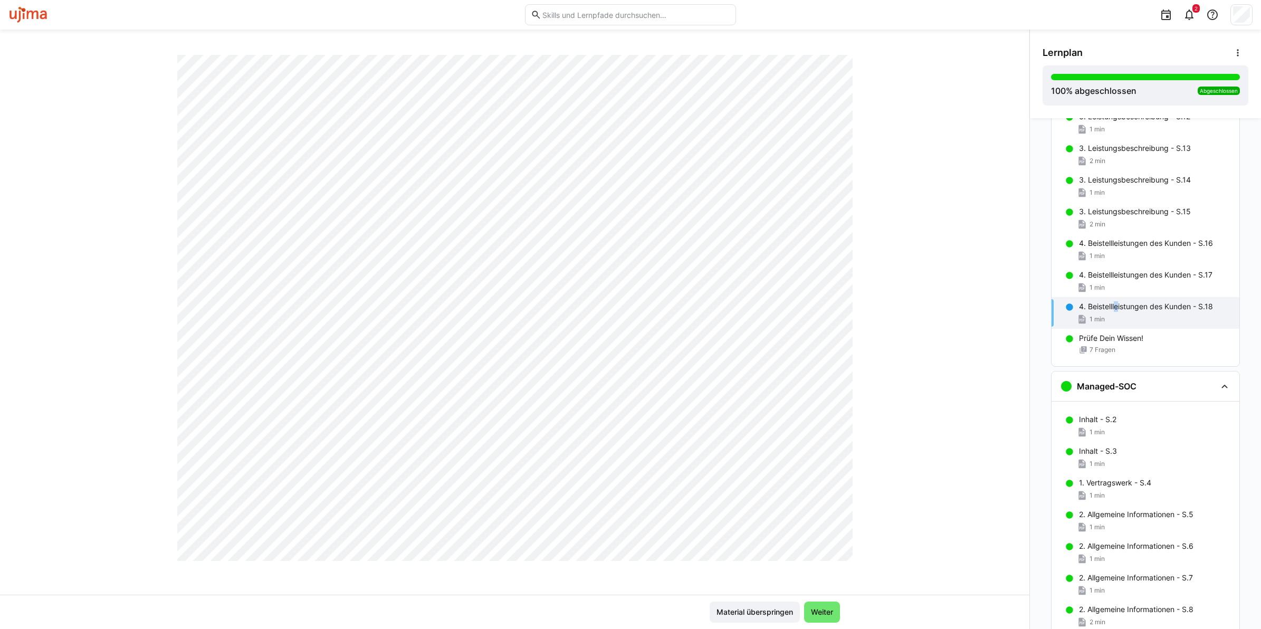
scroll to position [478, 0]
click at [1099, 215] on p "3. Leistungsbeschreibung - S.15" at bounding box center [1135, 211] width 112 height 11
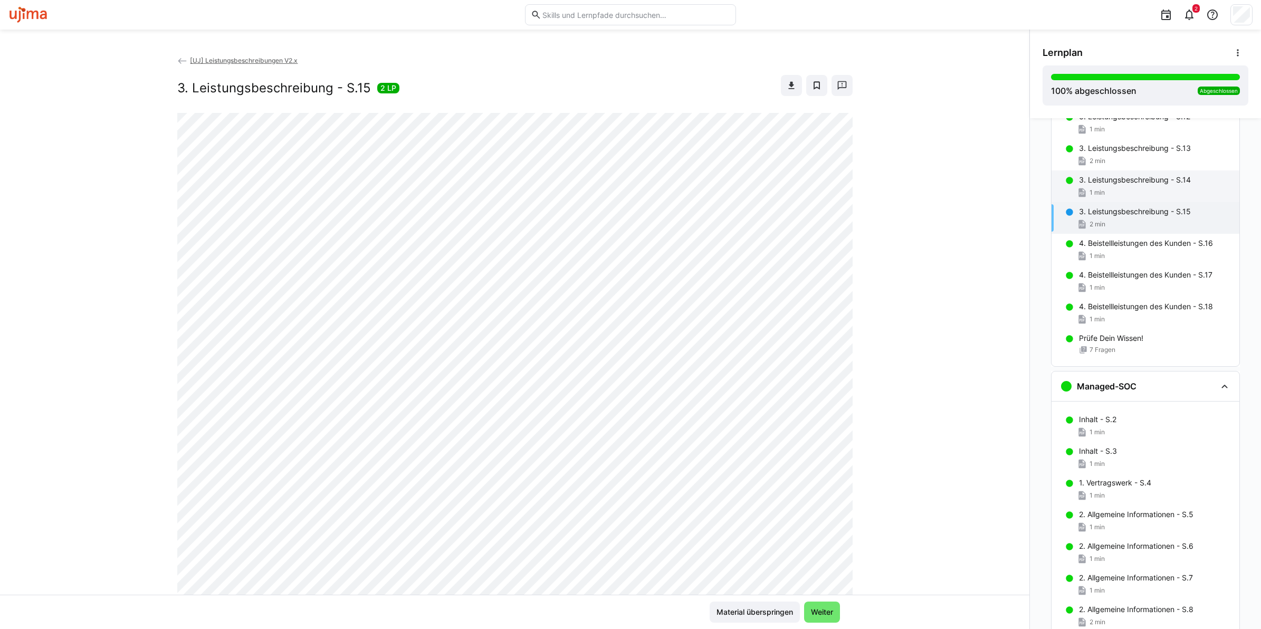
click at [1111, 194] on div "1 min" at bounding box center [1155, 192] width 152 height 11
click at [1116, 158] on div "2 min" at bounding box center [1155, 161] width 152 height 11
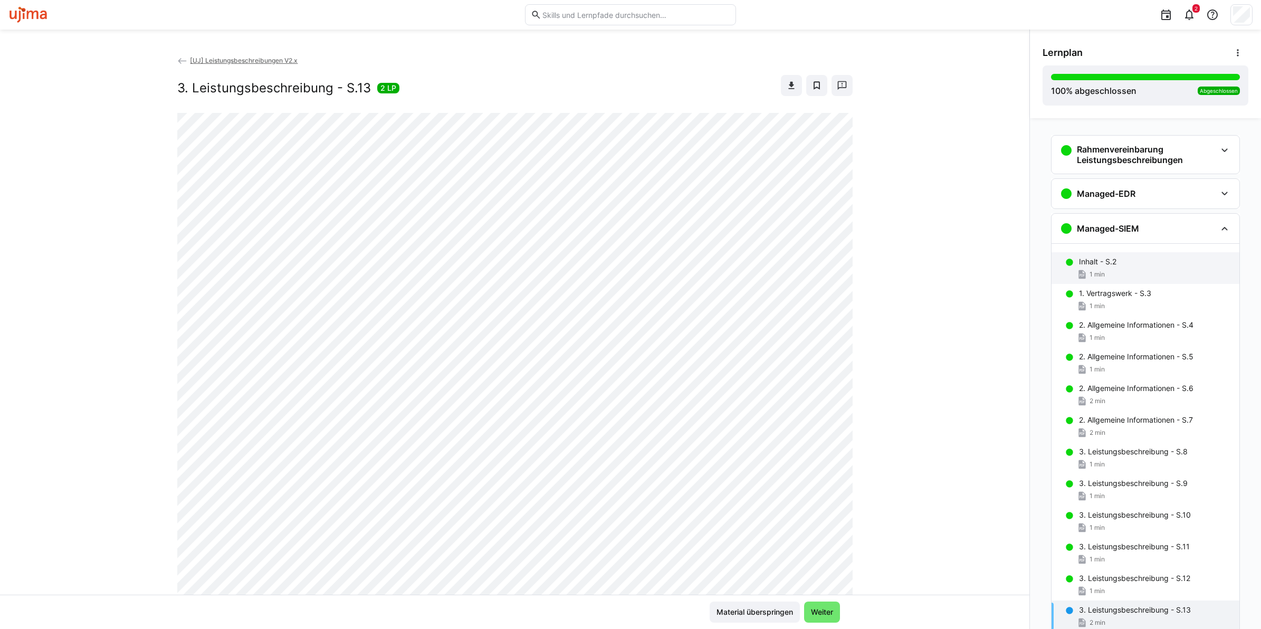
click at [1098, 262] on p "Inhalt - S.2" at bounding box center [1097, 261] width 37 height 11
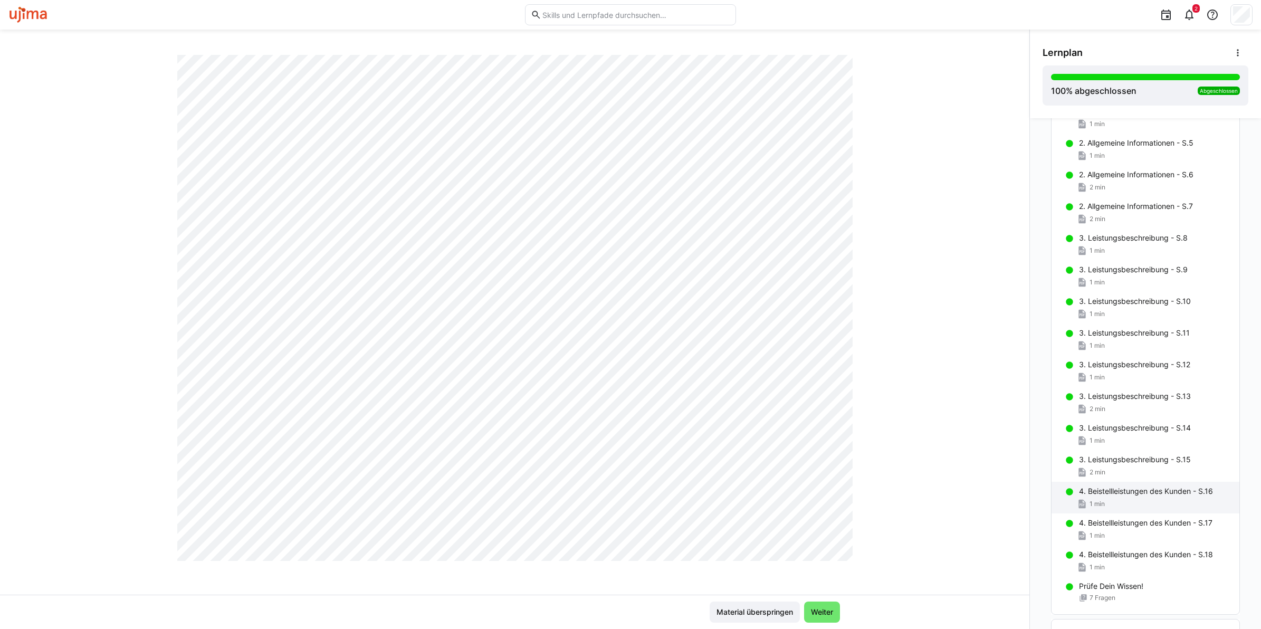
scroll to position [198, 0]
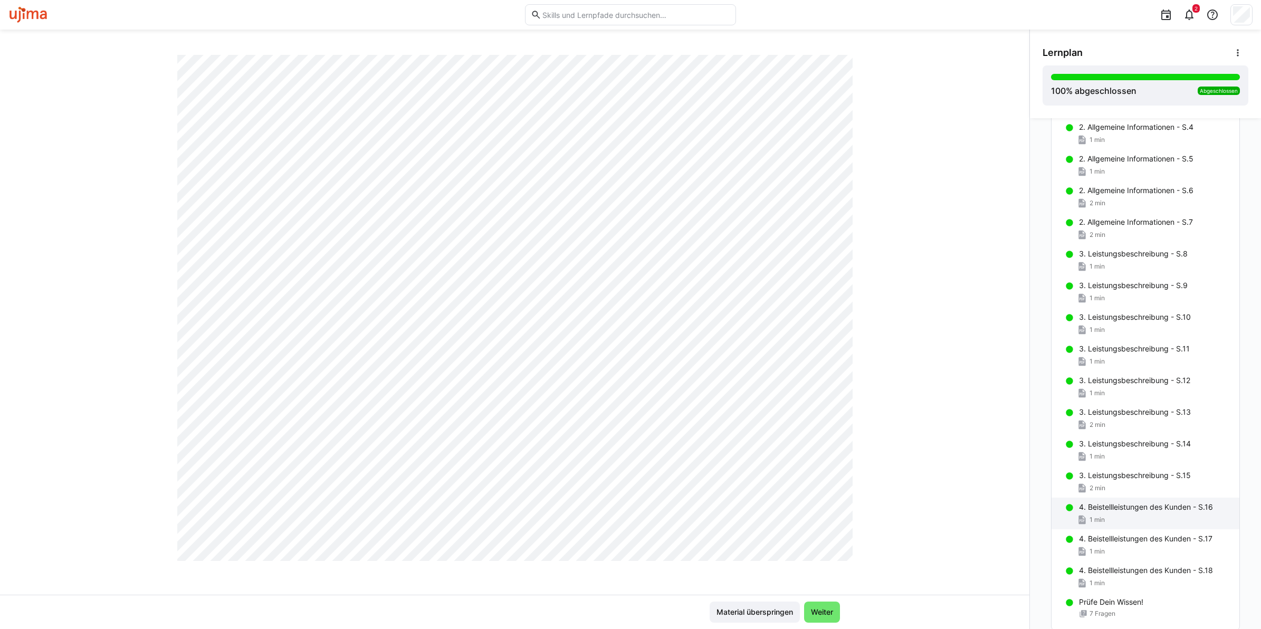
click at [1108, 505] on p "4. Beistellleistungen des Kunden - S.16" at bounding box center [1146, 507] width 134 height 11
click at [1146, 552] on div "1 min" at bounding box center [1155, 551] width 152 height 11
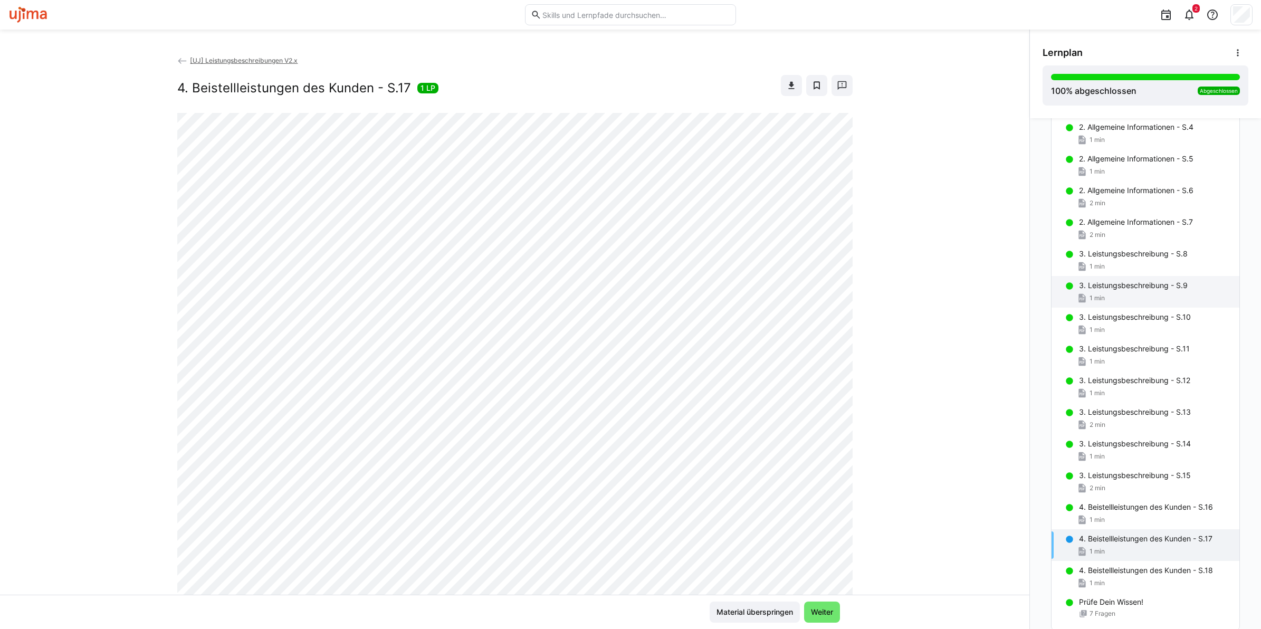
scroll to position [0, 0]
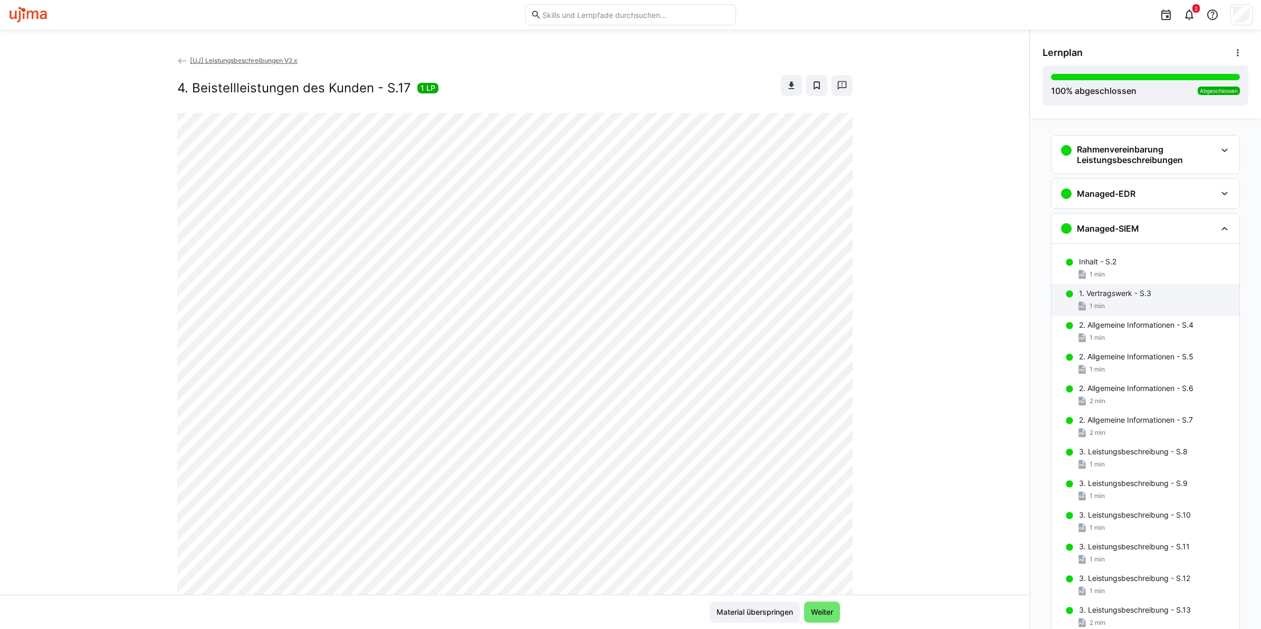
click at [1120, 294] on p "1. Vertragswerk - S.3" at bounding box center [1115, 293] width 72 height 11
click at [1122, 328] on p "2. Allgemeine Informationen - S.4" at bounding box center [1136, 325] width 114 height 11
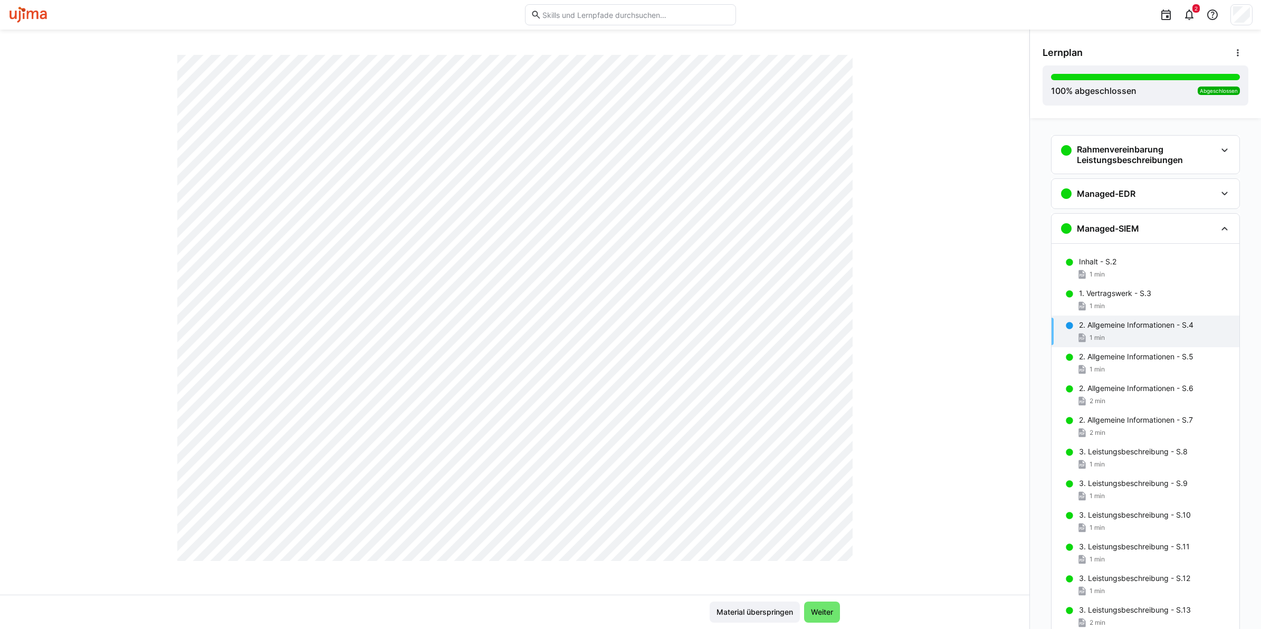
scroll to position [478, 0]
click at [1149, 356] on p "2. Allgemeine Informationen - S.5" at bounding box center [1136, 356] width 114 height 11
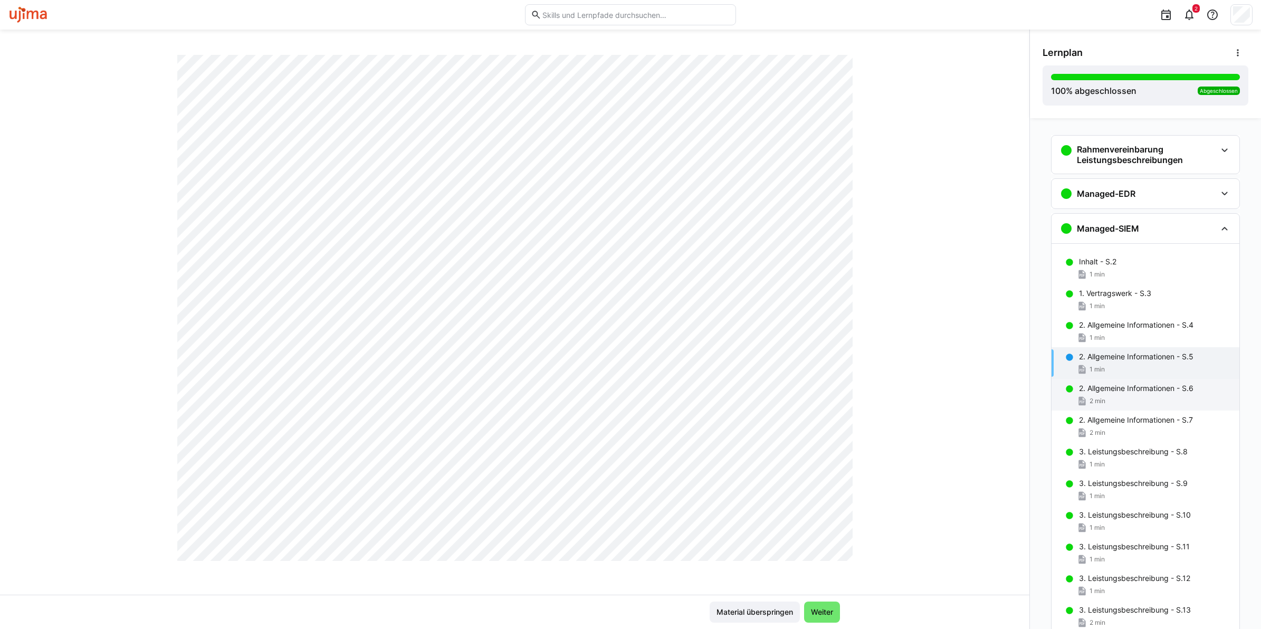
click at [1117, 394] on p "2. Allgemeine Informationen - S.6" at bounding box center [1136, 388] width 114 height 11
click at [1178, 425] on p "2. Allgemeine Informationen - S.7" at bounding box center [1136, 420] width 114 height 11
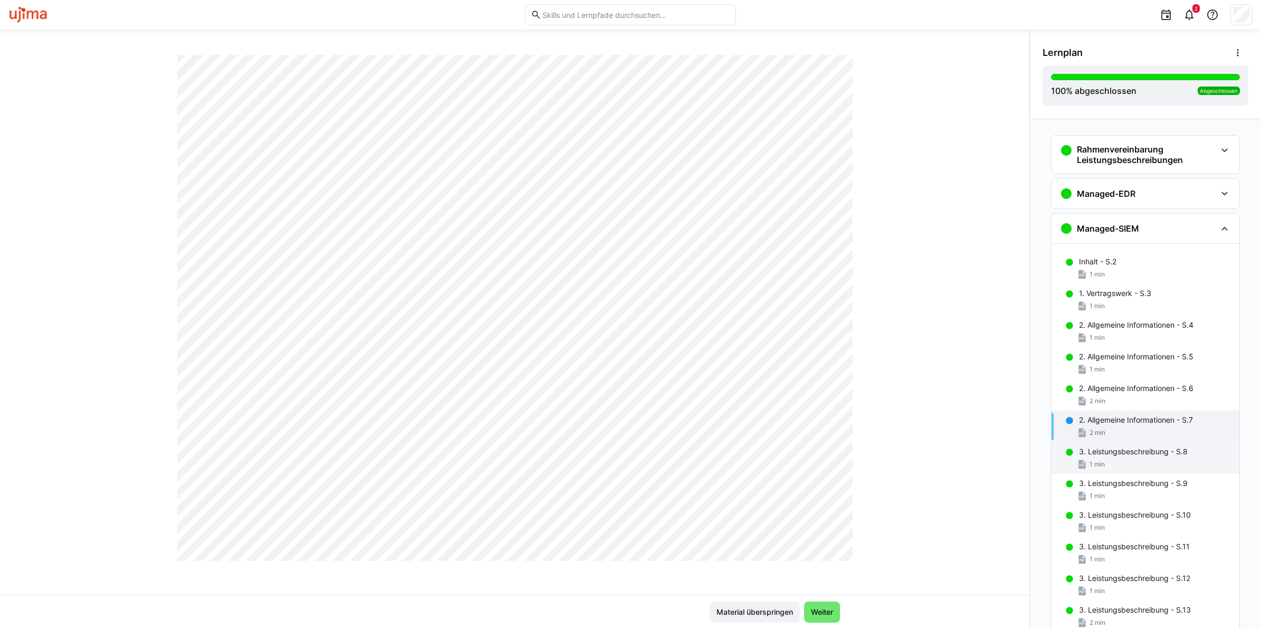
click at [1116, 452] on p "3. Leistungsbeschreibung - S.8" at bounding box center [1133, 451] width 109 height 11
click at [1099, 502] on div "3. Leistungsbeschreibung - S.9 1 min" at bounding box center [1145, 490] width 188 height 32
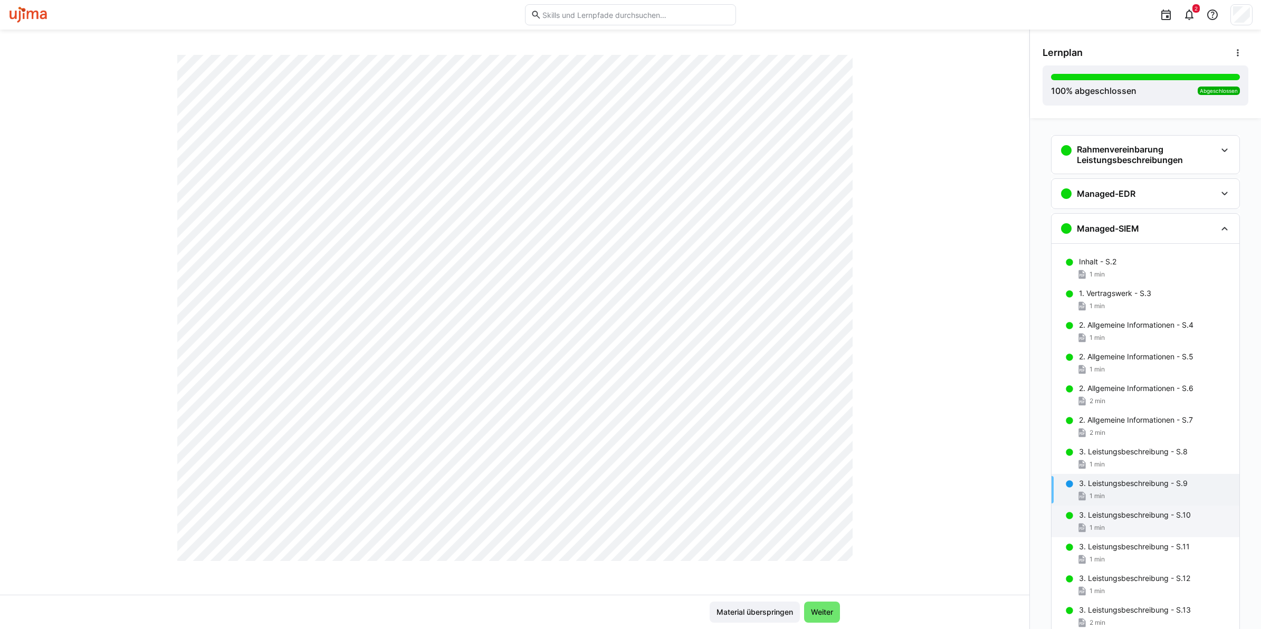
click at [1149, 513] on p "3. Leistungsbeschreibung - S.10" at bounding box center [1135, 515] width 112 height 11
click at [1132, 553] on div "3. Leistungsbeschreibung - S.11 1 min" at bounding box center [1145, 553] width 188 height 32
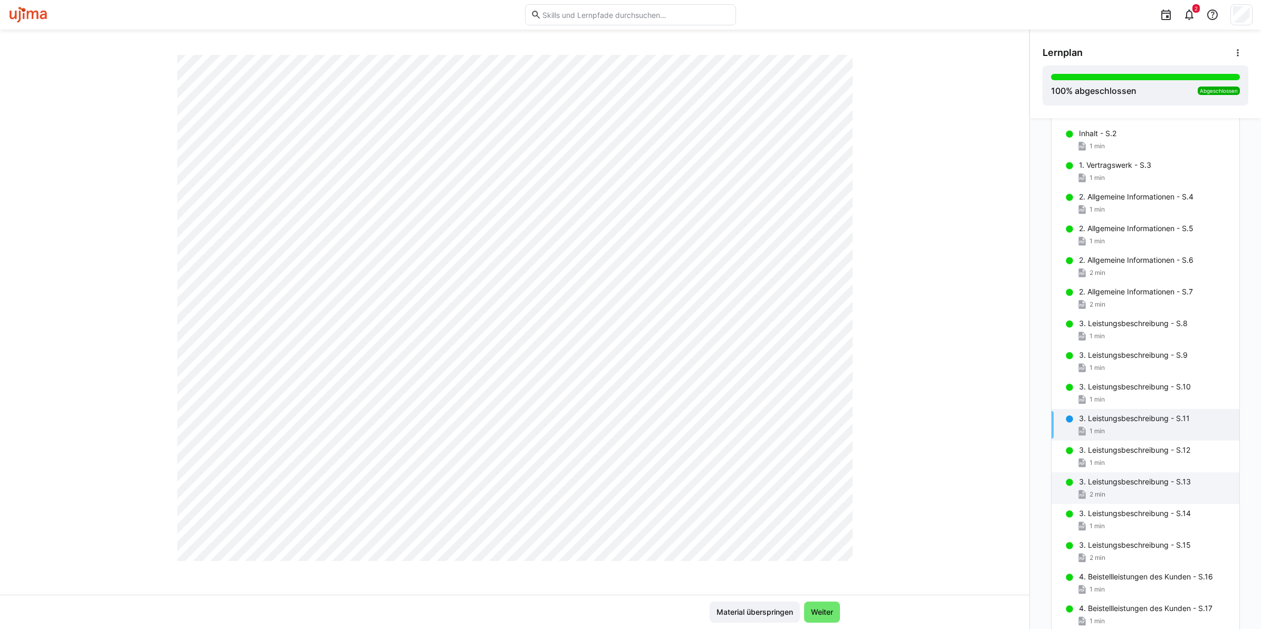
scroll to position [132, 0]
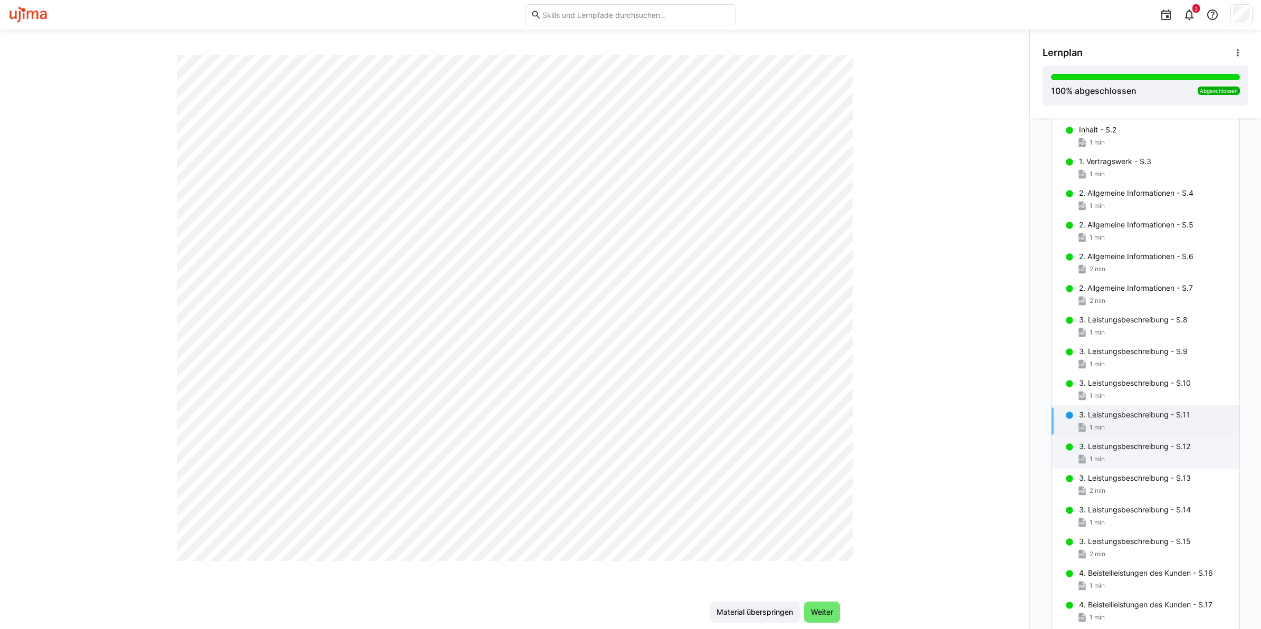
click at [1114, 447] on p "3. Leistungsbeschreibung - S.12" at bounding box center [1134, 446] width 111 height 11
click at [1110, 475] on p "3. Leistungsbeschreibung - S.13" at bounding box center [1135, 478] width 112 height 11
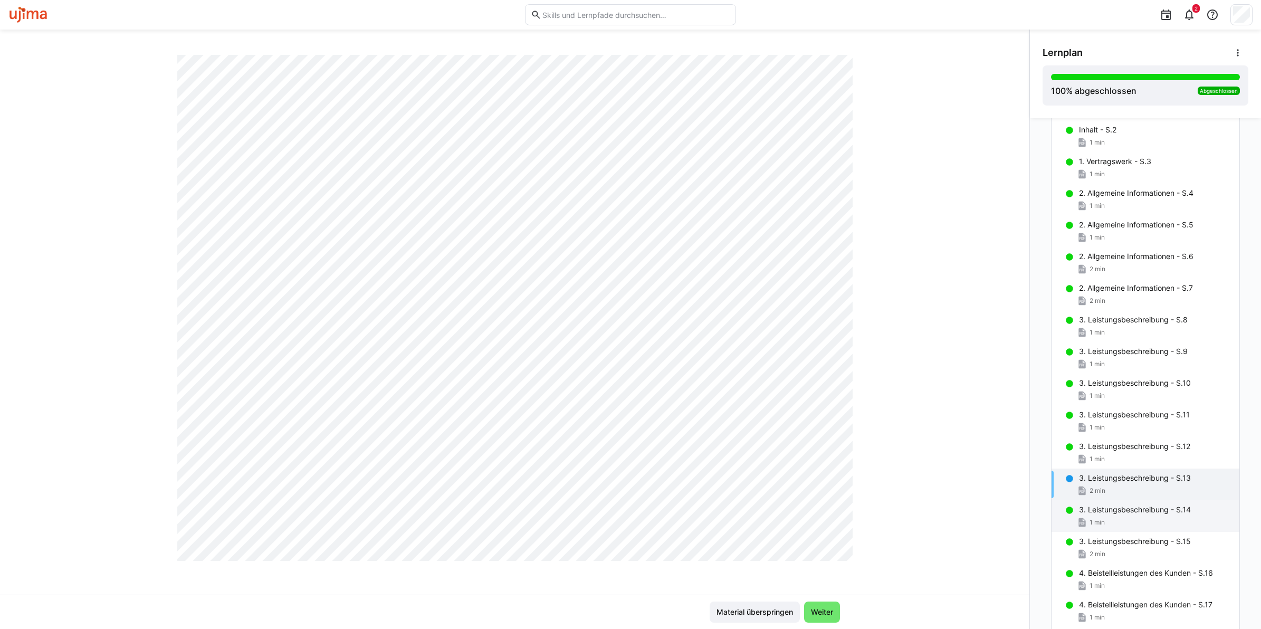
click at [1118, 515] on div "3. Leistungsbeschreibung - S.14 1 min" at bounding box center [1145, 516] width 188 height 32
click at [1121, 567] on div "4. Beistellleistungen des Kunden - S.16 1 min" at bounding box center [1145, 579] width 188 height 32
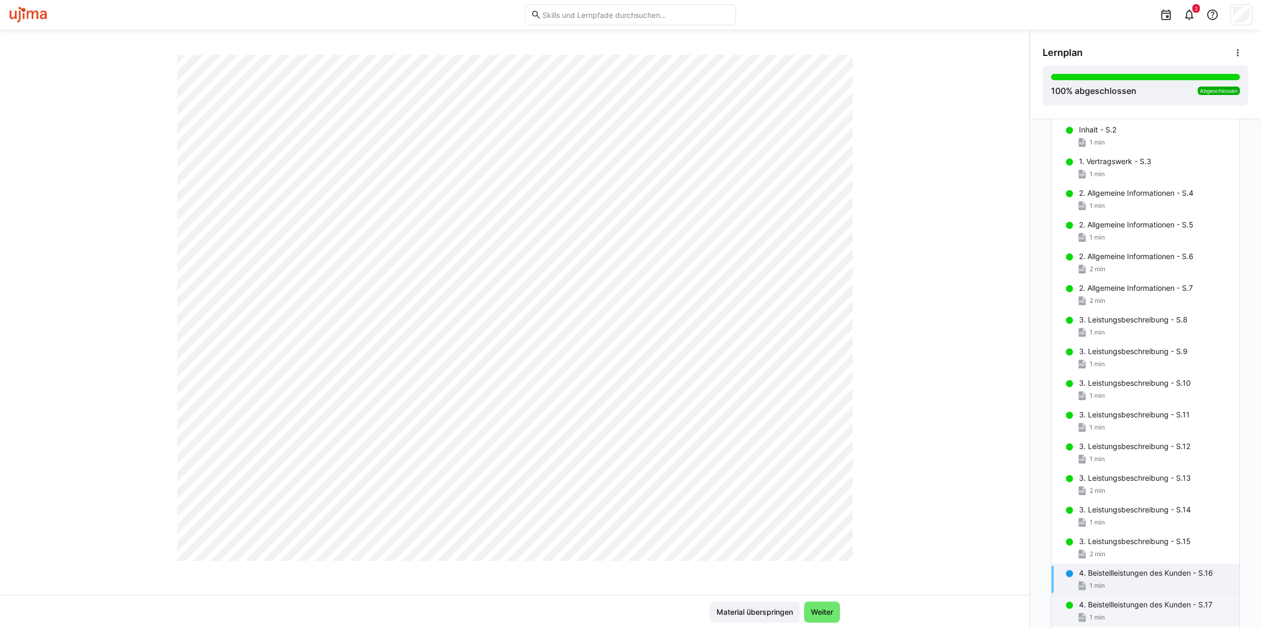
click at [1159, 605] on p "4. Beistellleistungen des Kunden - S.17" at bounding box center [1145, 604] width 133 height 11
click at [1119, 541] on p "3. Leistungsbeschreibung - S.15" at bounding box center [1135, 541] width 112 height 11
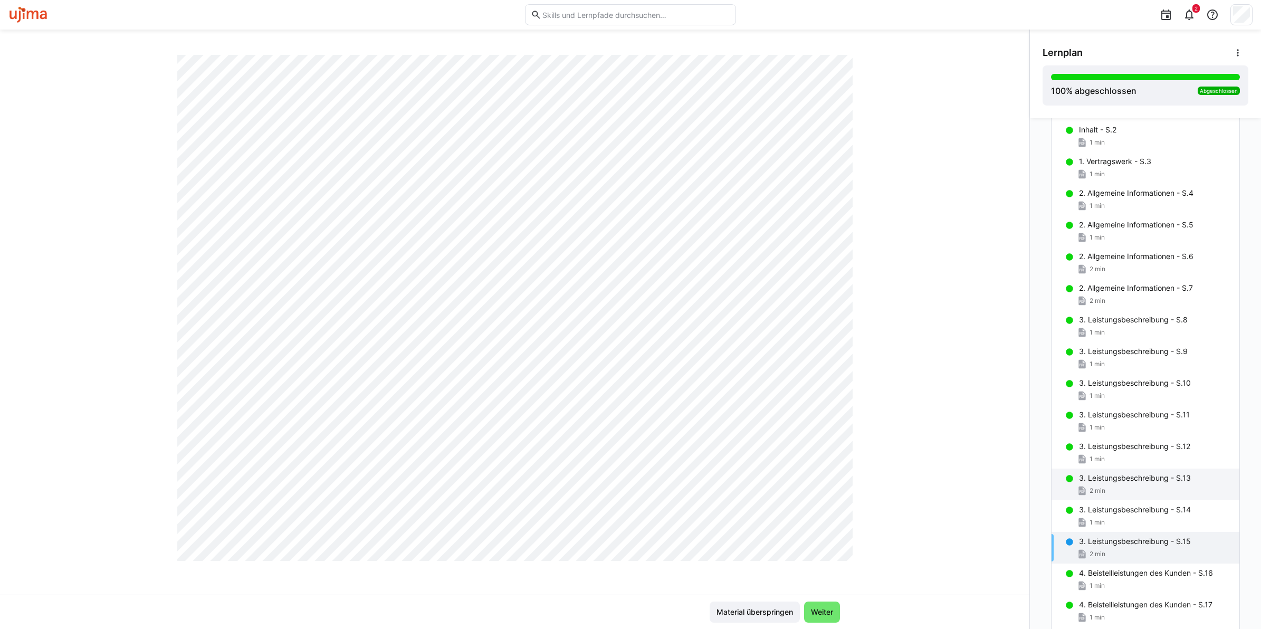
click at [1115, 494] on div "2 min" at bounding box center [1155, 490] width 152 height 11
click at [1109, 524] on div "1 min" at bounding box center [1155, 522] width 152 height 11
click at [1116, 554] on div "2 min" at bounding box center [1155, 554] width 152 height 11
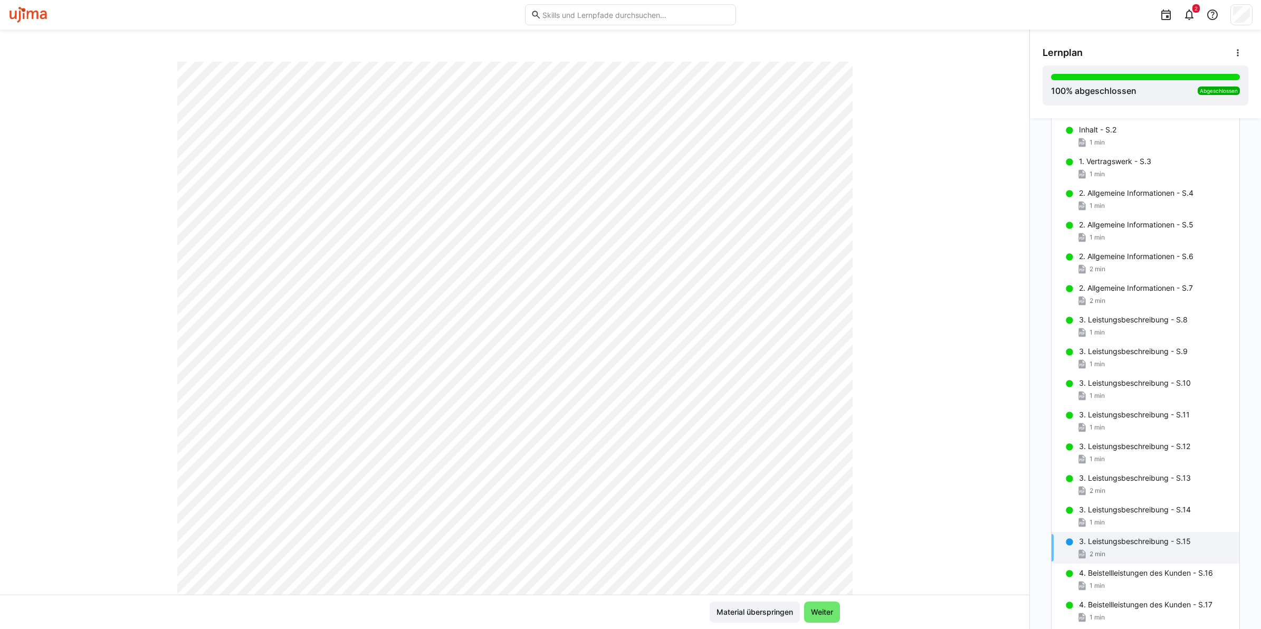
scroll to position [0, 0]
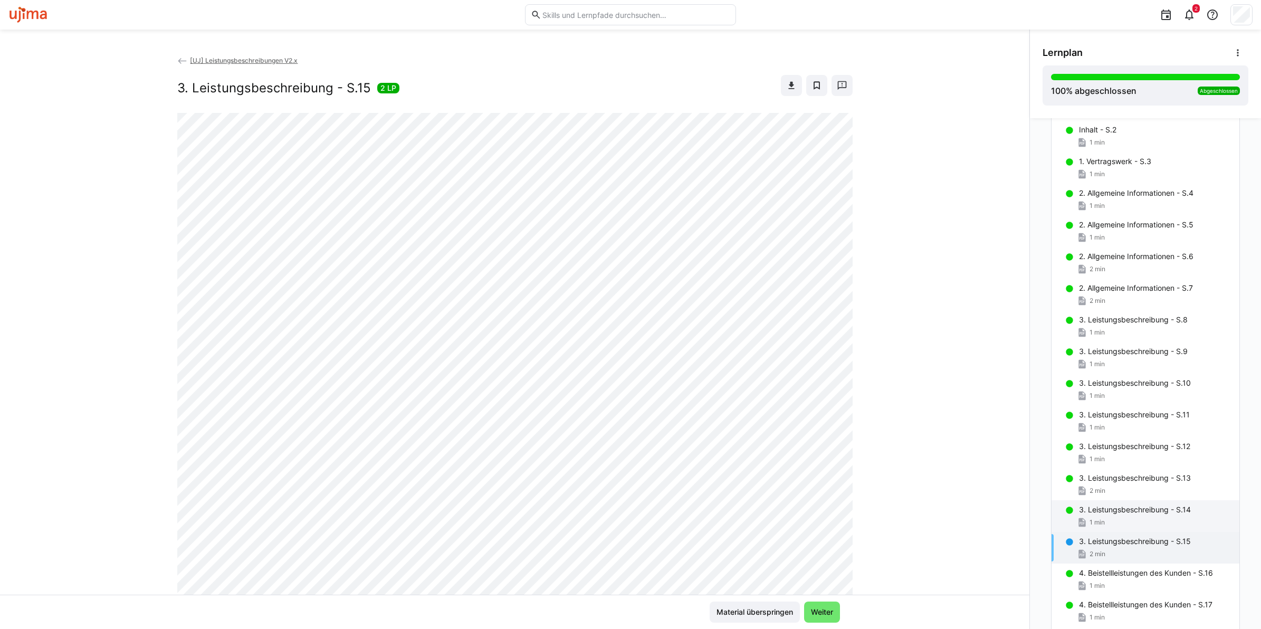
click at [1124, 512] on p "3. Leistungsbeschreibung - S.14" at bounding box center [1135, 509] width 112 height 11
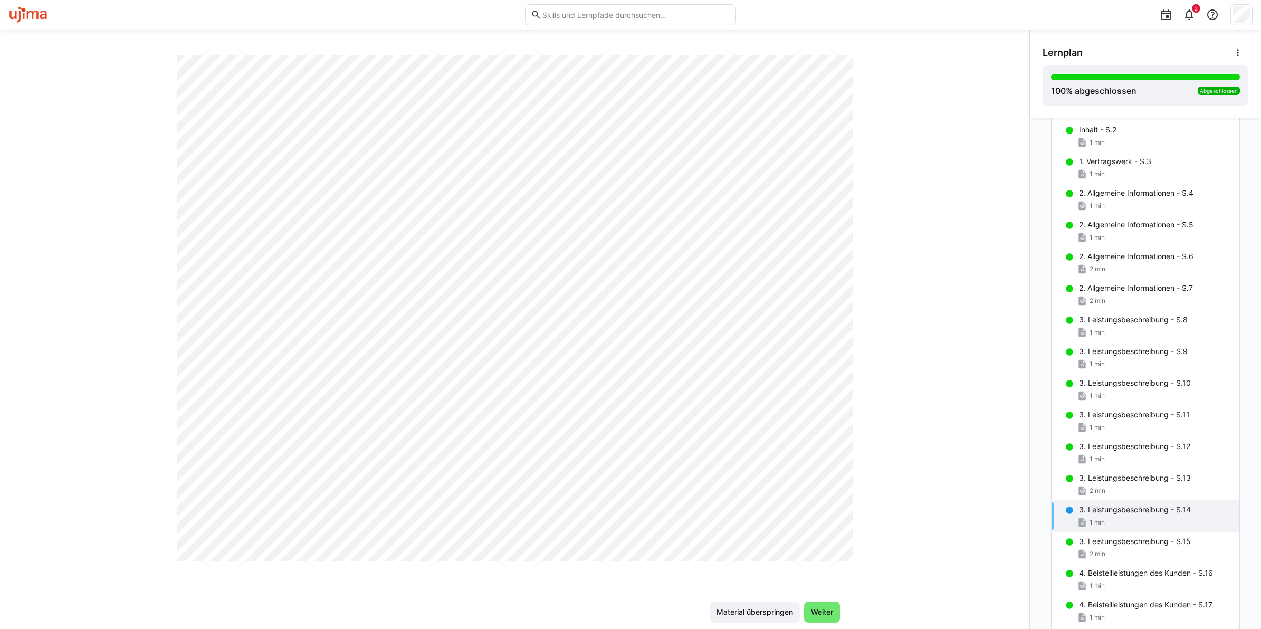
scroll to position [478, 0]
click at [1158, 542] on p "3. Leistungsbeschreibung - S.15" at bounding box center [1135, 541] width 112 height 11
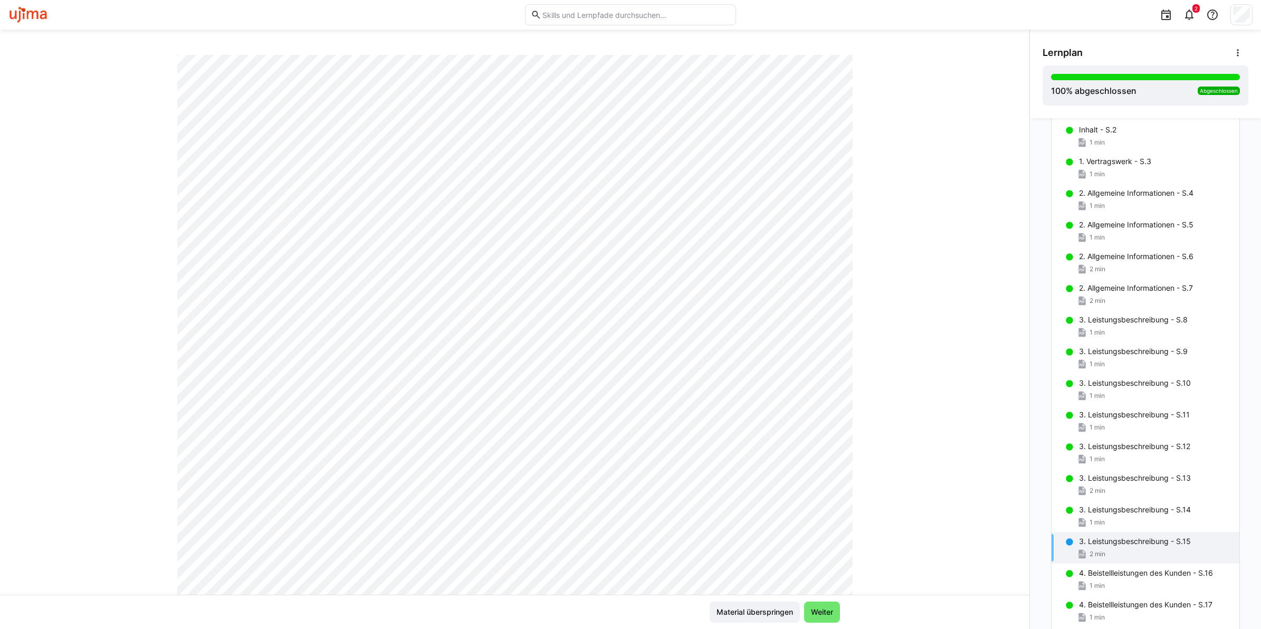
scroll to position [0, 0]
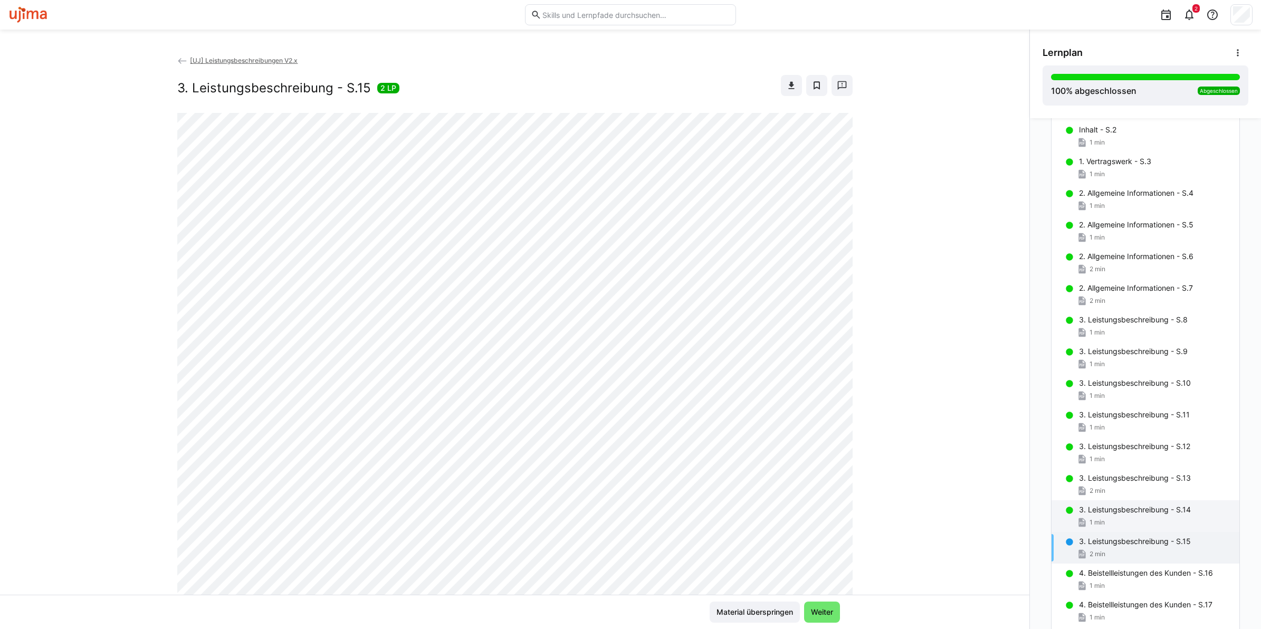
click at [1108, 517] on div "1 min" at bounding box center [1155, 522] width 152 height 11
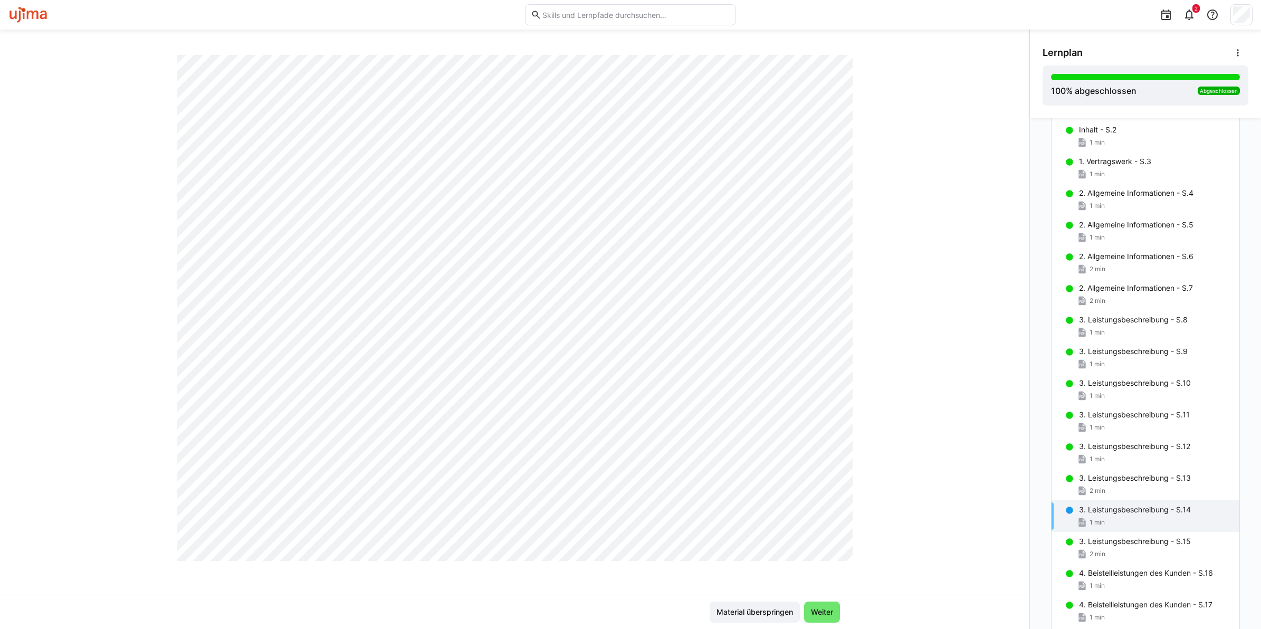
scroll to position [478, 0]
click at [1148, 548] on div "3. Leistungsbeschreibung - S.15 2 min" at bounding box center [1145, 548] width 188 height 32
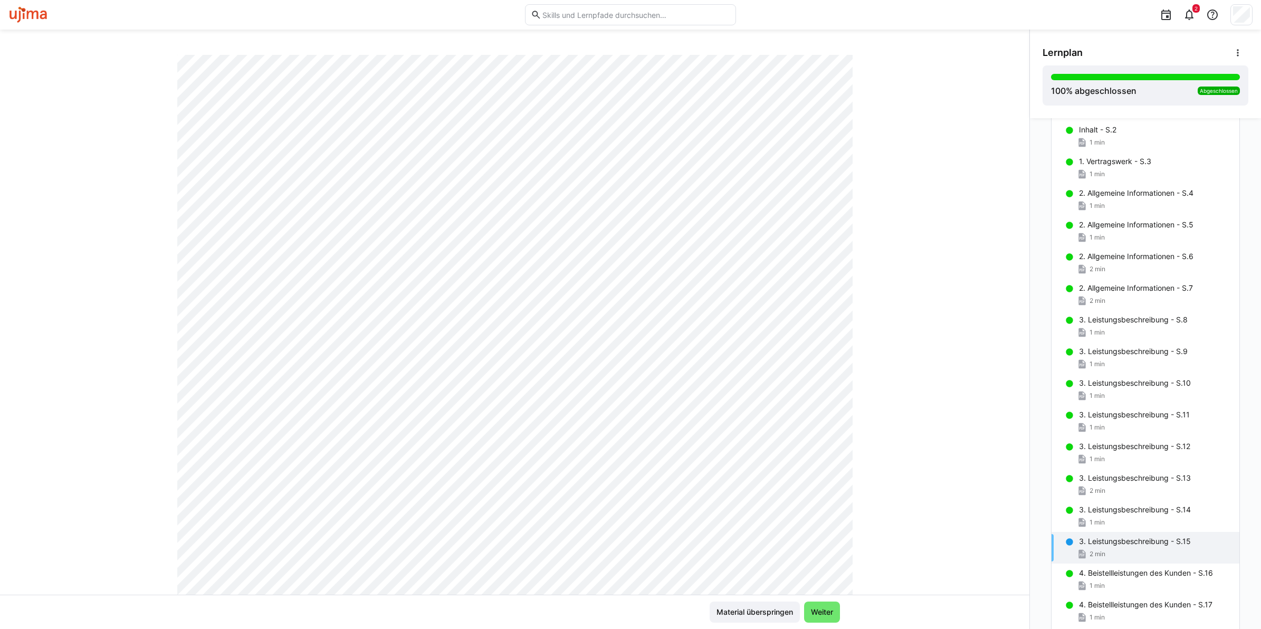
scroll to position [0, 0]
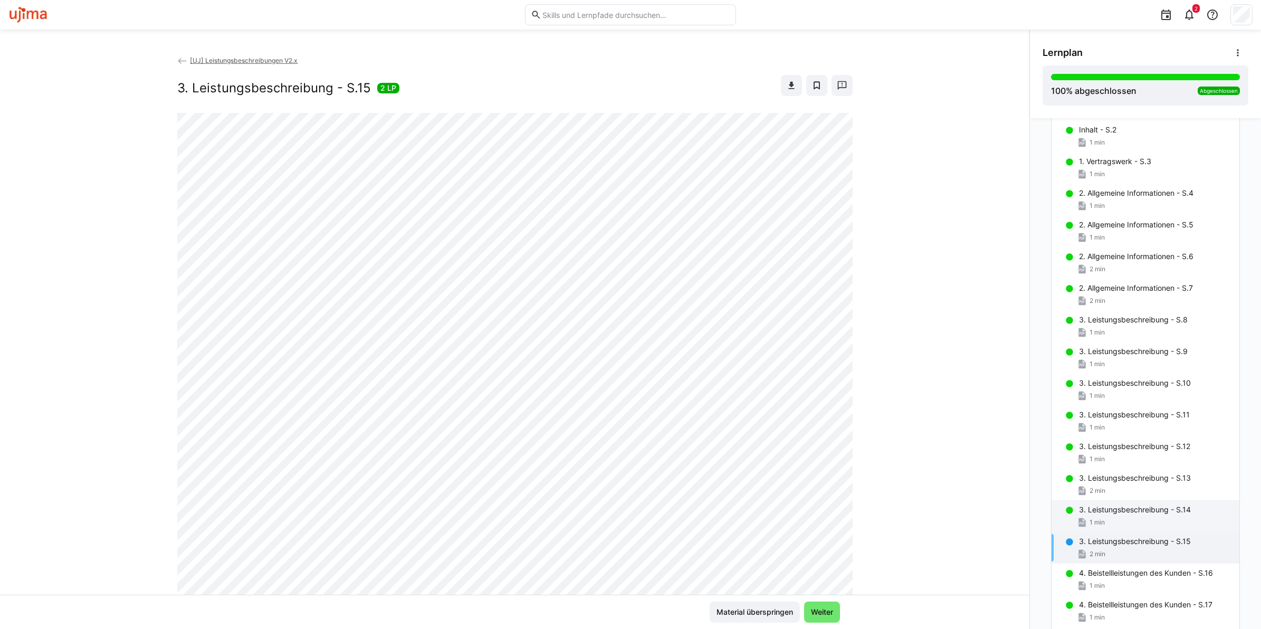
click at [1124, 500] on div "3. Leistungsbeschreibung - S.14 1 min" at bounding box center [1145, 516] width 188 height 32
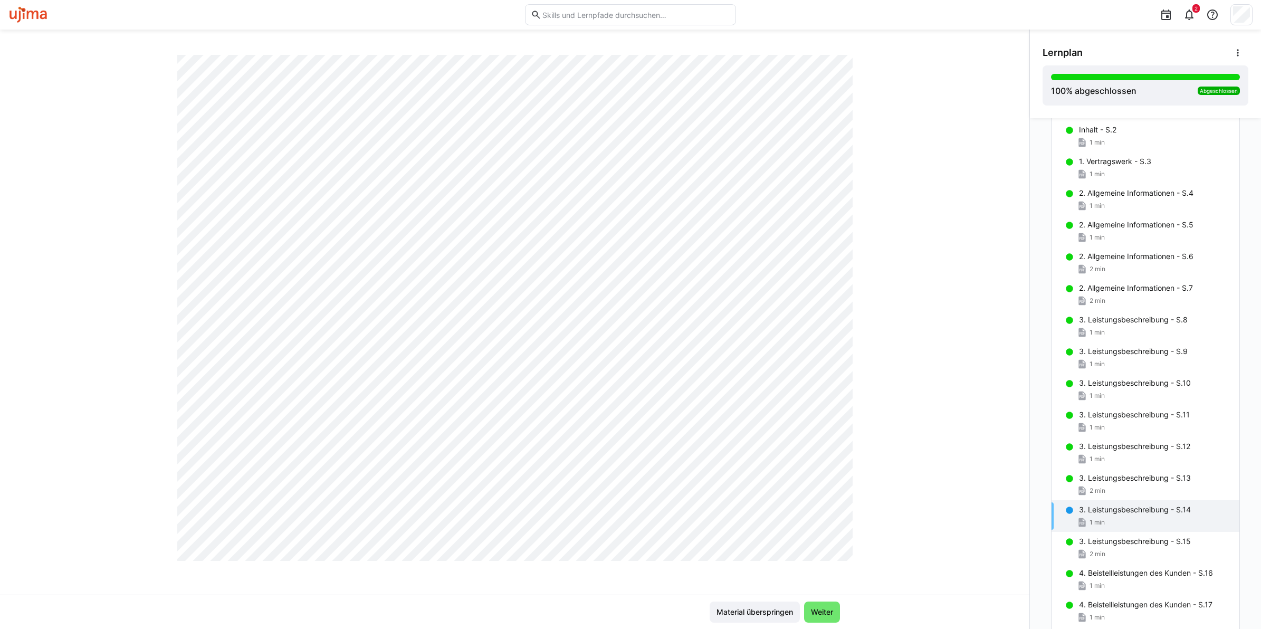
scroll to position [478, 0]
click at [1137, 553] on div "2 min" at bounding box center [1155, 554] width 152 height 11
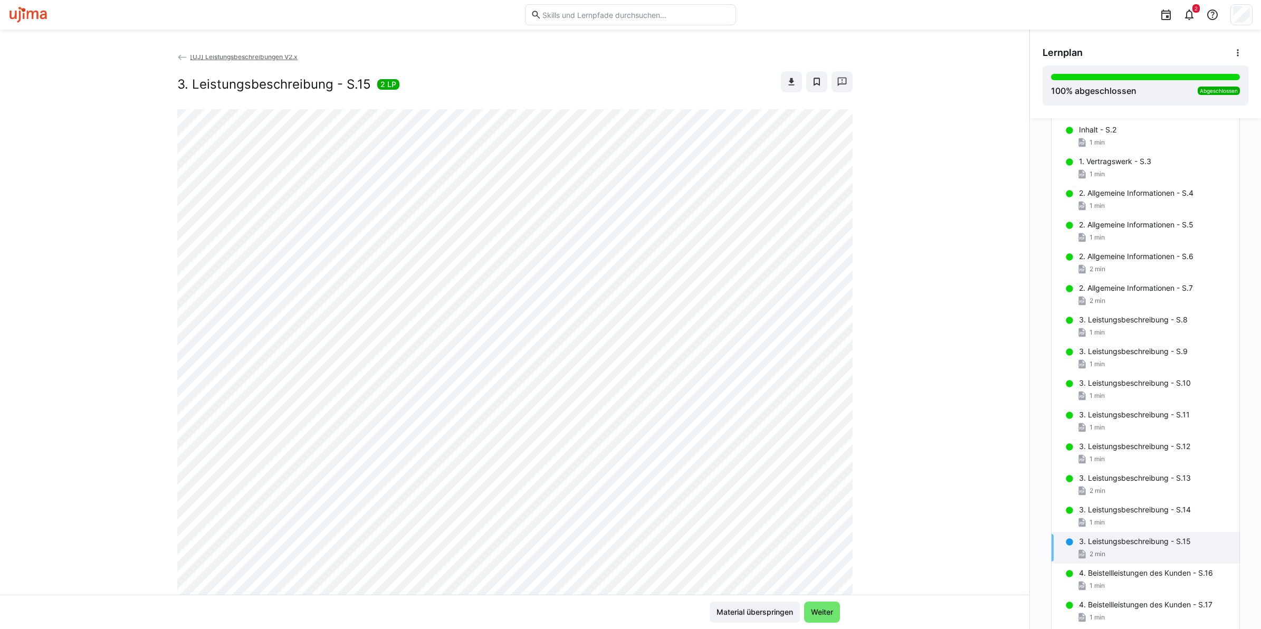
scroll to position [0, 0]
click at [1088, 546] on p "3. Leistungsbeschreibung - S.15" at bounding box center [1135, 541] width 112 height 11
drag, startPoint x: 1088, startPoint y: 546, endPoint x: 1079, endPoint y: 521, distance: 26.9
click at [1079, 521] on eds-icon at bounding box center [1082, 522] width 11 height 11
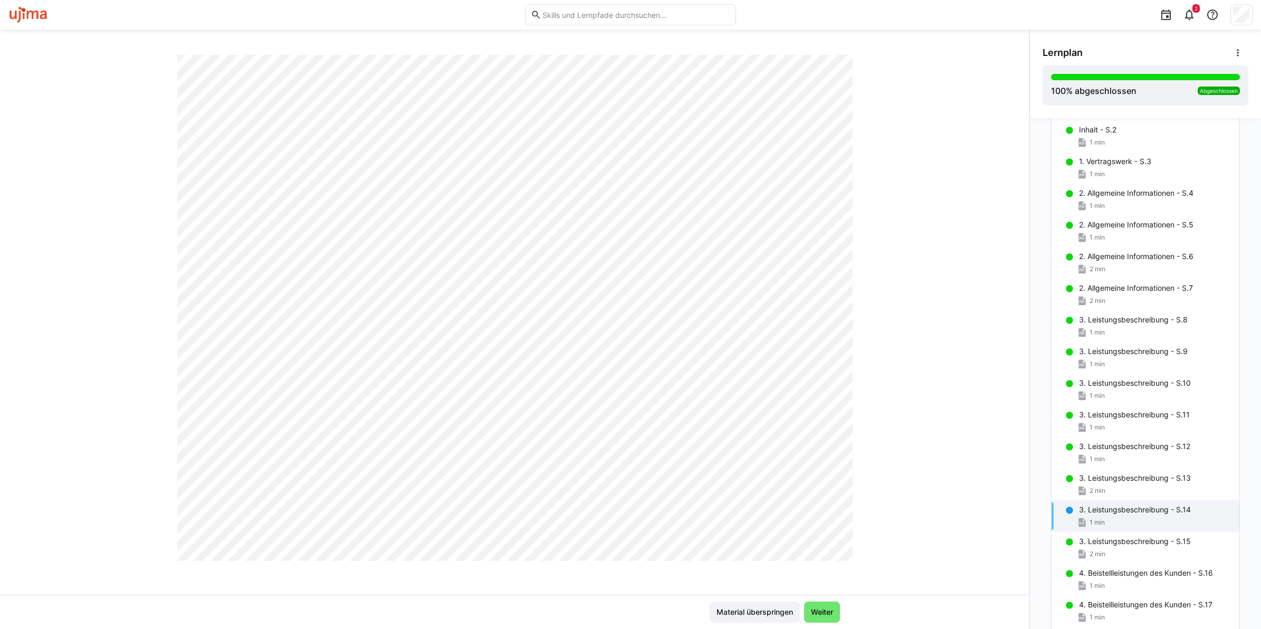
scroll to position [413, 0]
